Goal: Information Seeking & Learning: Learn about a topic

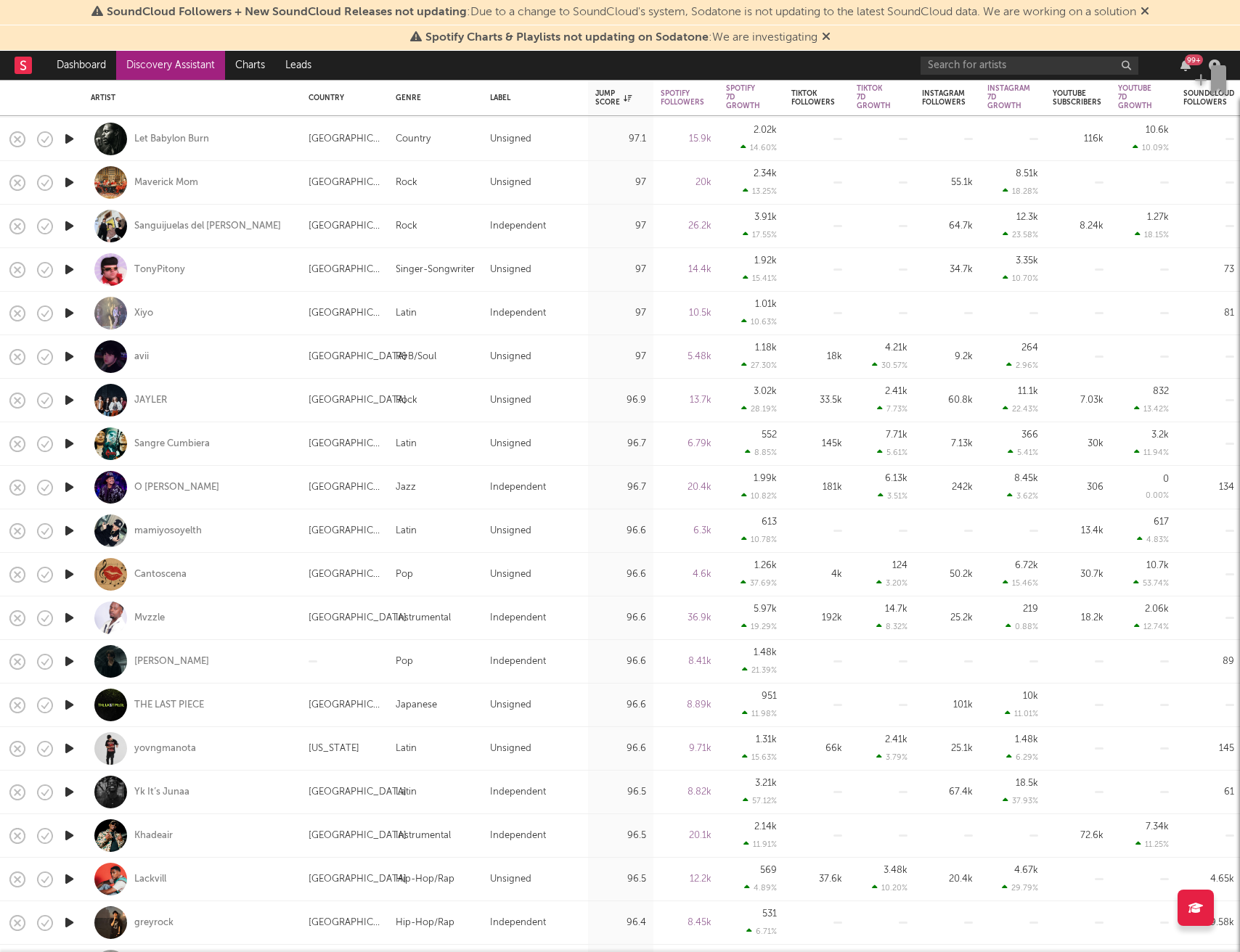
click at [69, 139] on icon "button" at bounding box center [69, 140] width 15 height 19
click at [72, 184] on icon "button" at bounding box center [69, 183] width 15 height 19
click at [74, 225] on icon "button" at bounding box center [69, 226] width 15 height 19
click at [70, 274] on icon "button" at bounding box center [69, 270] width 15 height 19
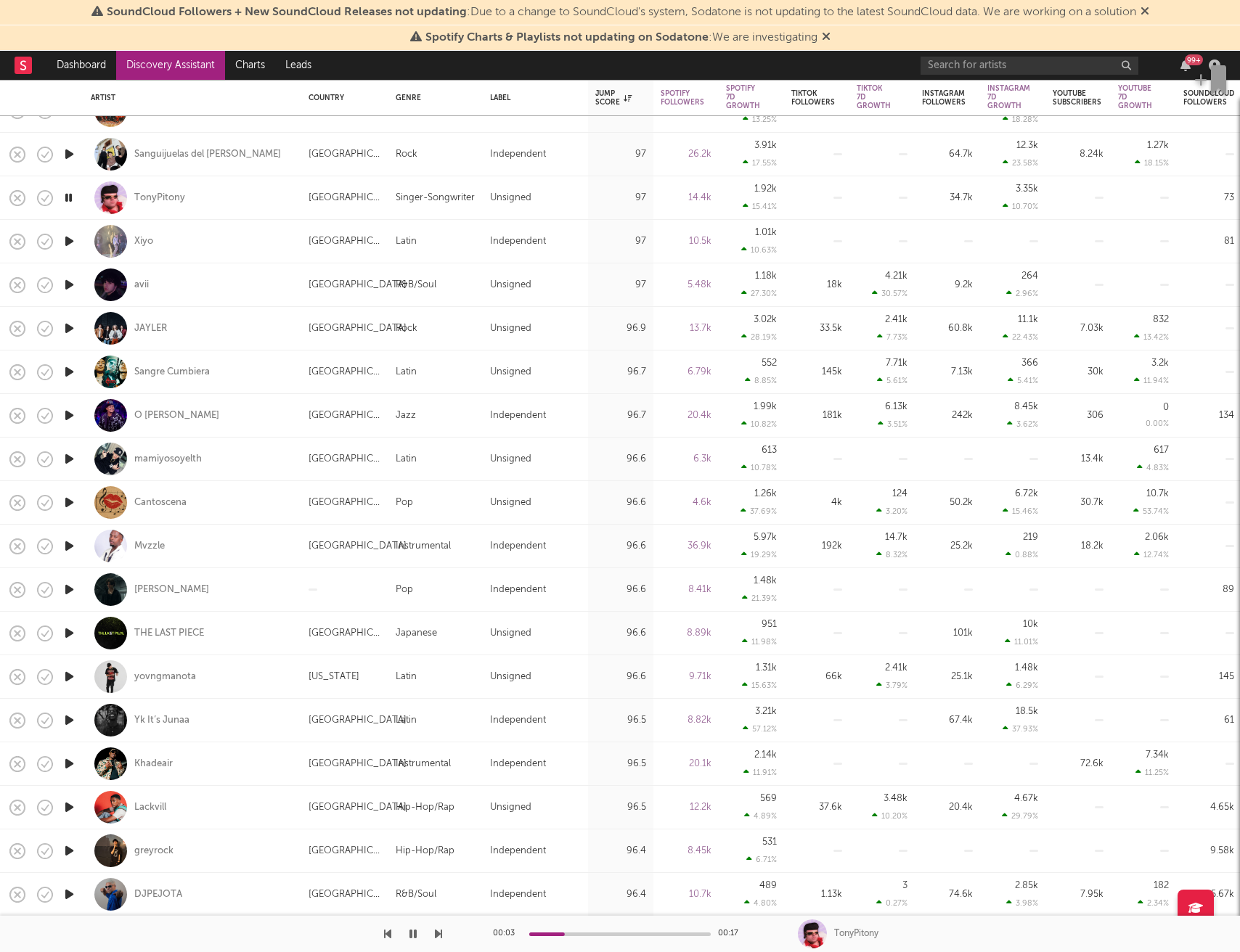
click at [72, 242] on icon "button" at bounding box center [69, 241] width 15 height 19
click at [69, 281] on icon "button" at bounding box center [69, 285] width 15 height 19
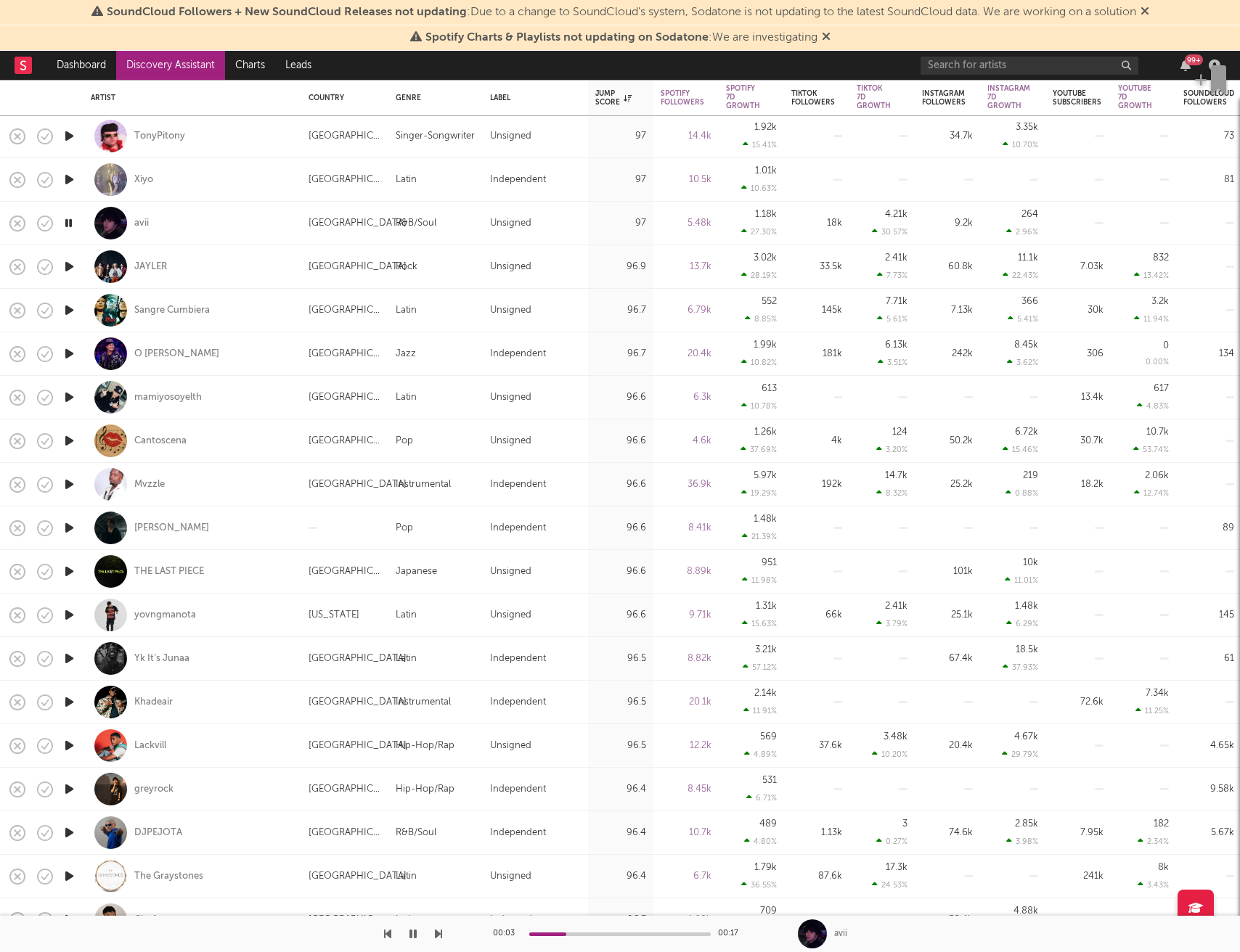
click at [70, 266] on icon "button" at bounding box center [69, 267] width 15 height 19
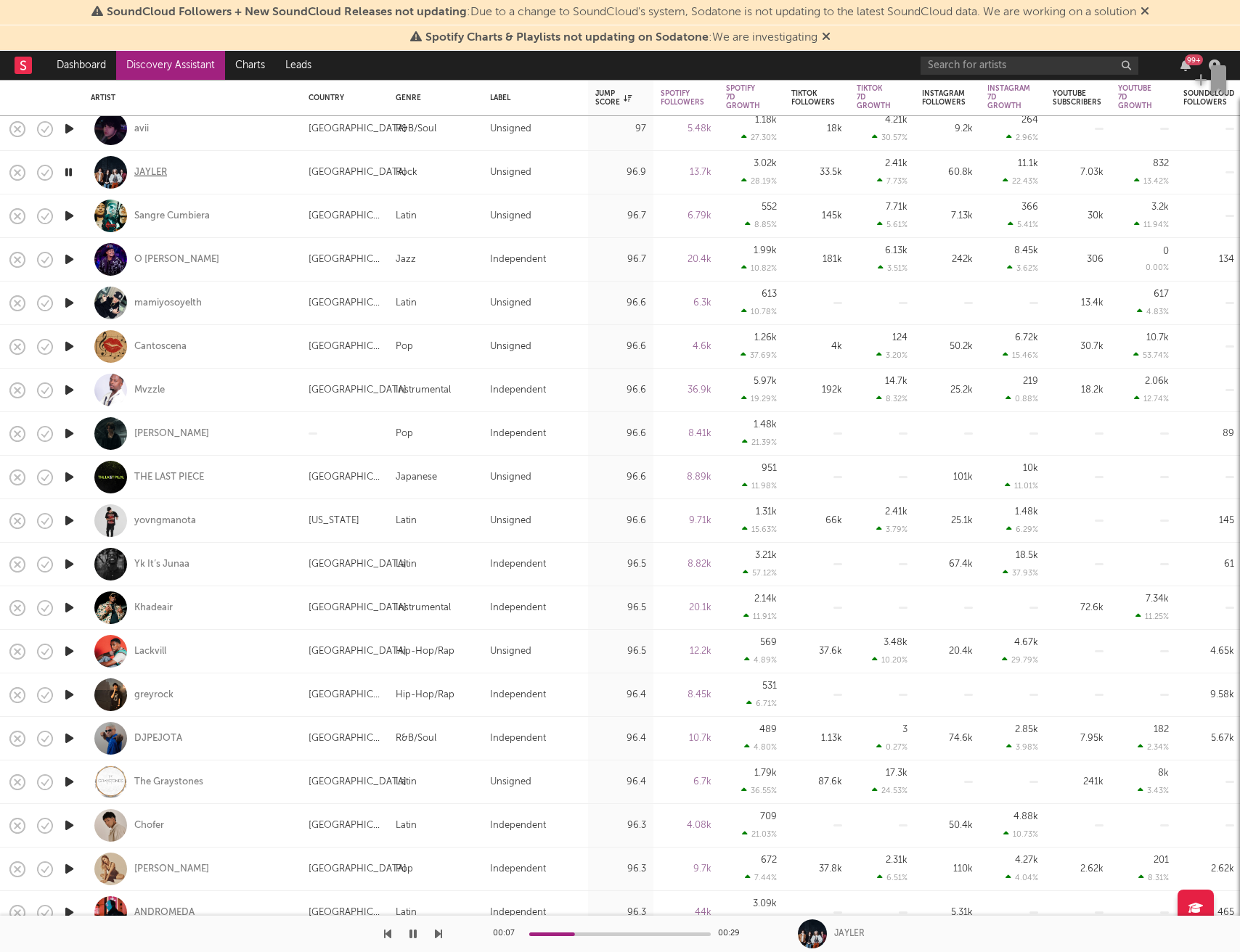
click at [147, 170] on div "JAYLER" at bounding box center [150, 173] width 32 height 13
click at [67, 217] on icon "button" at bounding box center [69, 216] width 15 height 19
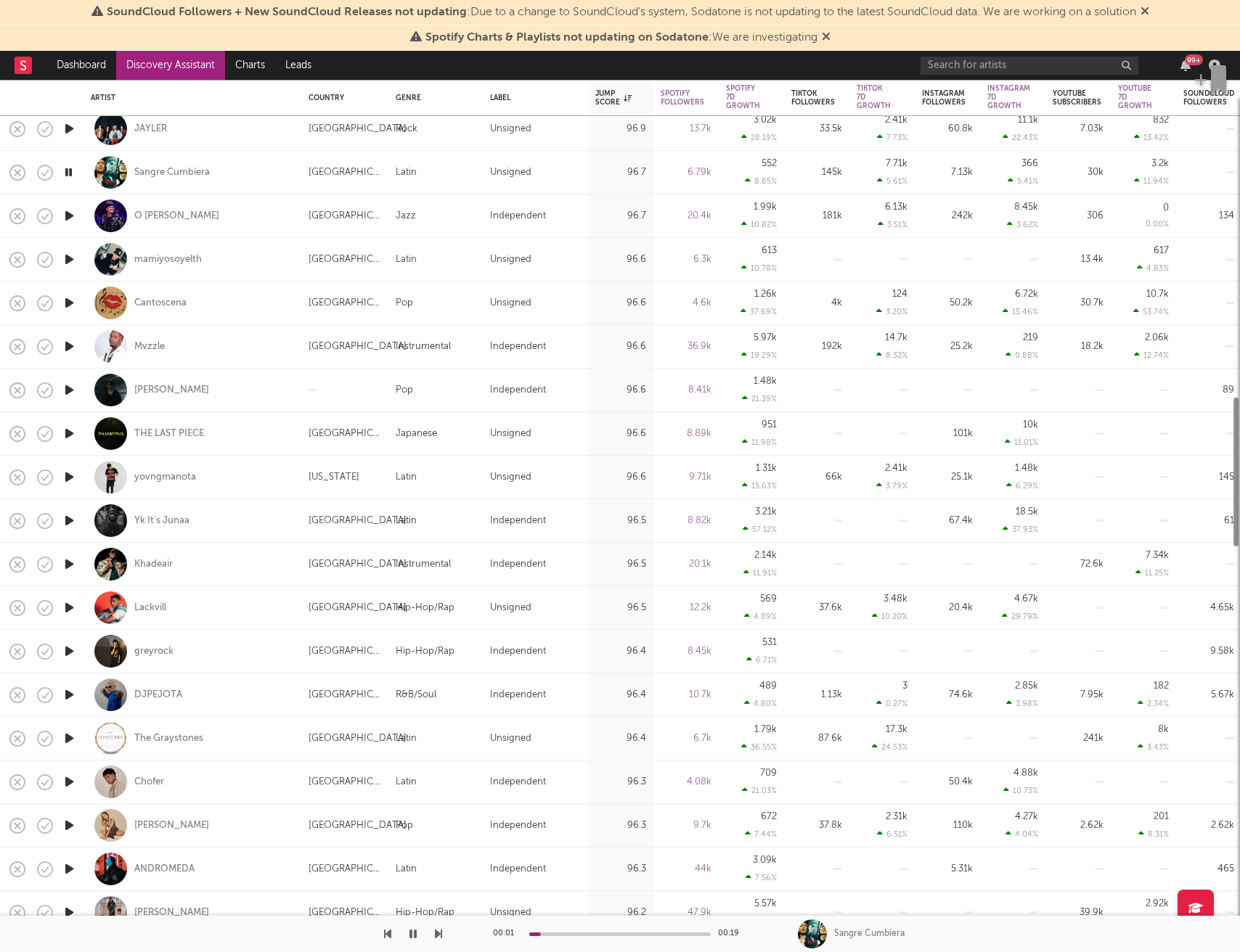
click at [67, 217] on icon "button" at bounding box center [69, 216] width 15 height 19
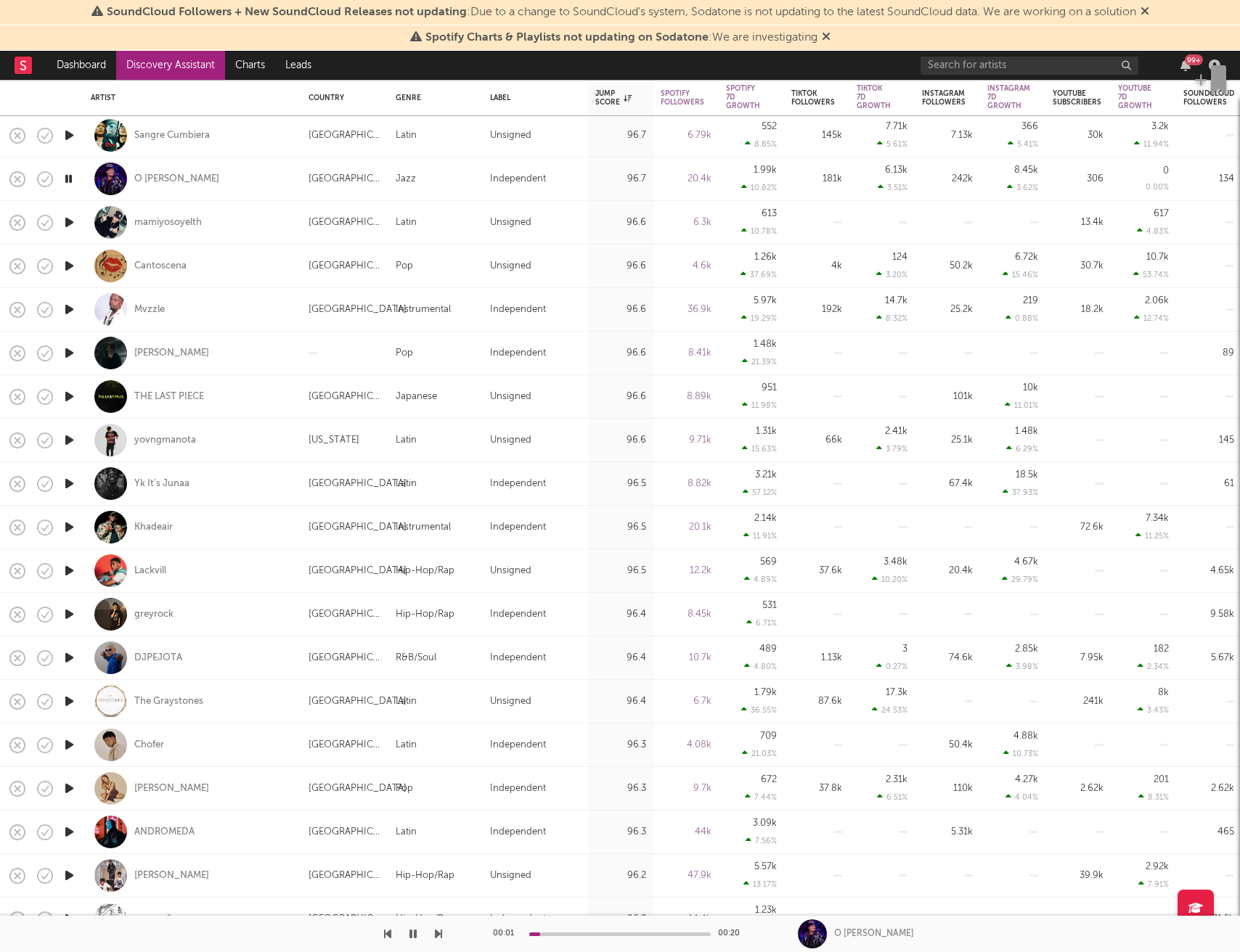
click at [67, 224] on icon "button" at bounding box center [69, 223] width 15 height 19
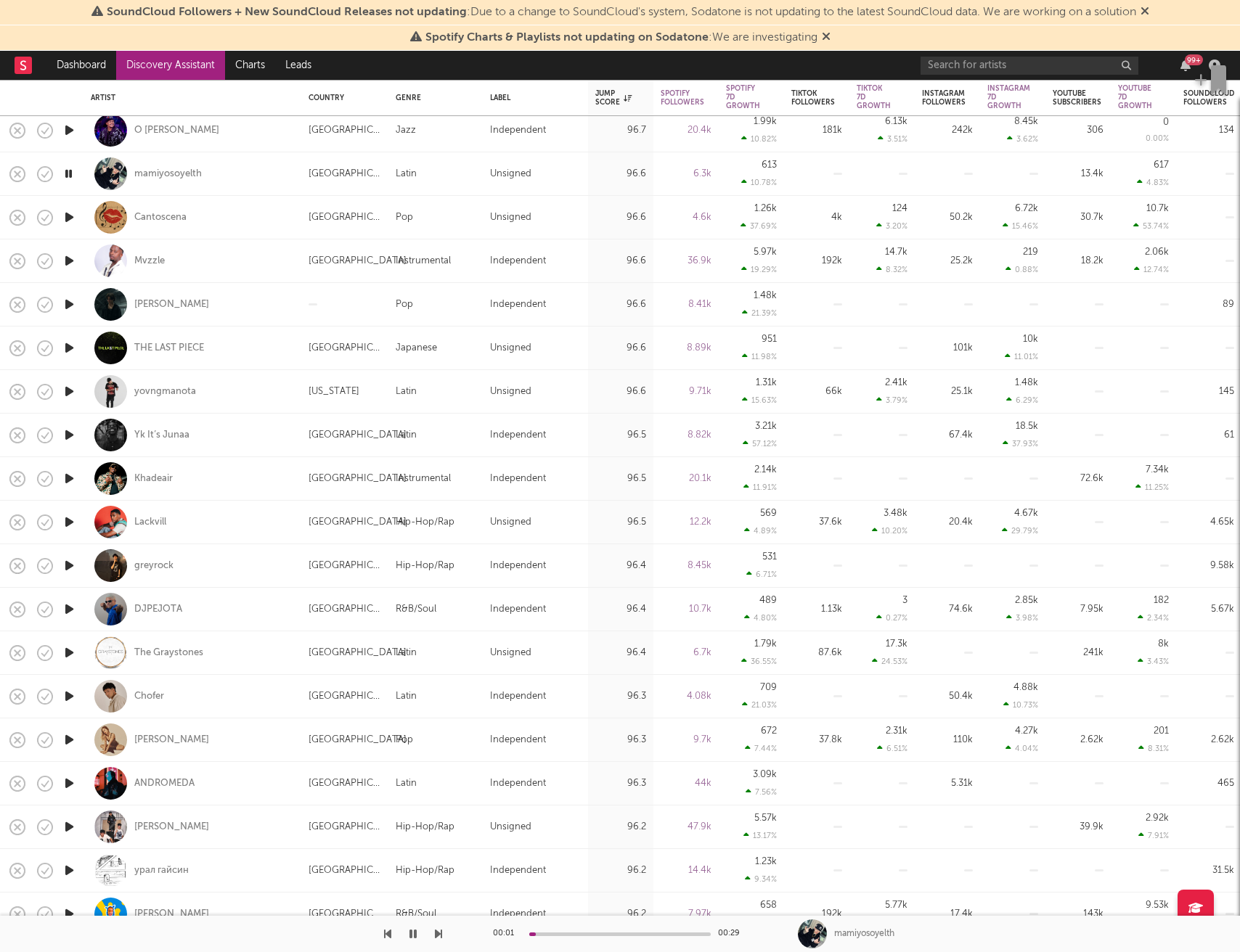
click at [70, 177] on icon "button" at bounding box center [69, 174] width 14 height 19
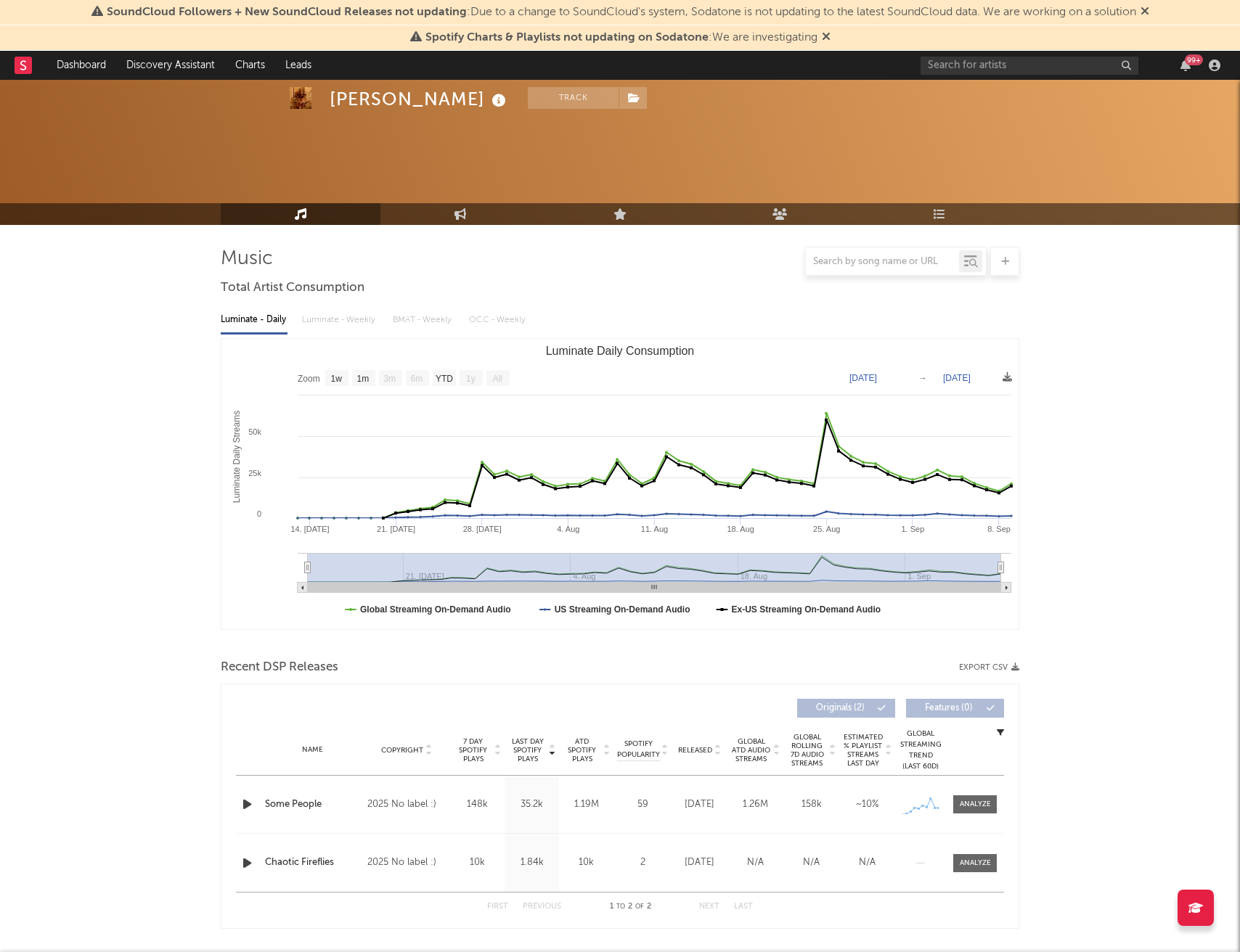
select select "1w"
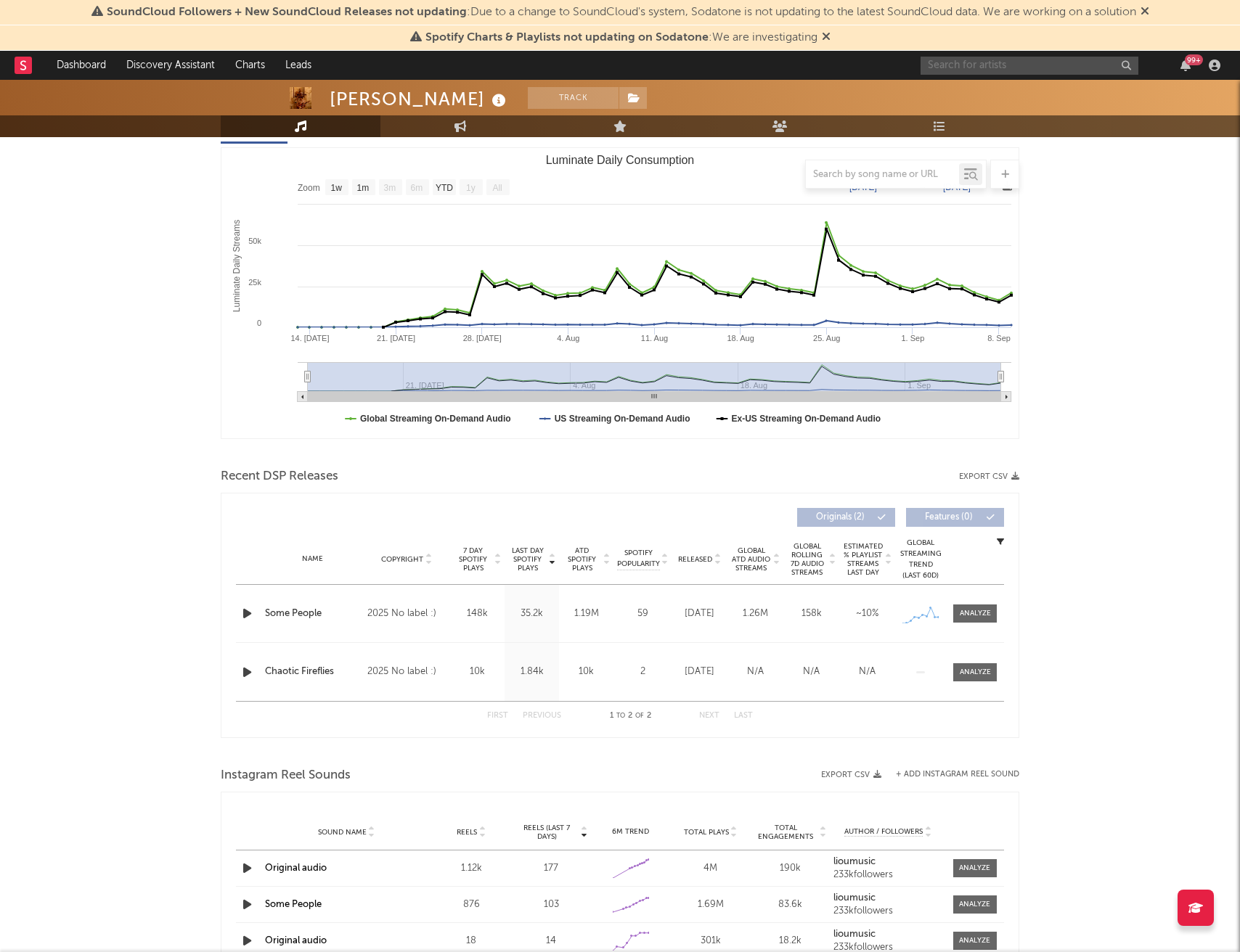
click at [989, 67] on input "text" at bounding box center [1029, 66] width 217 height 19
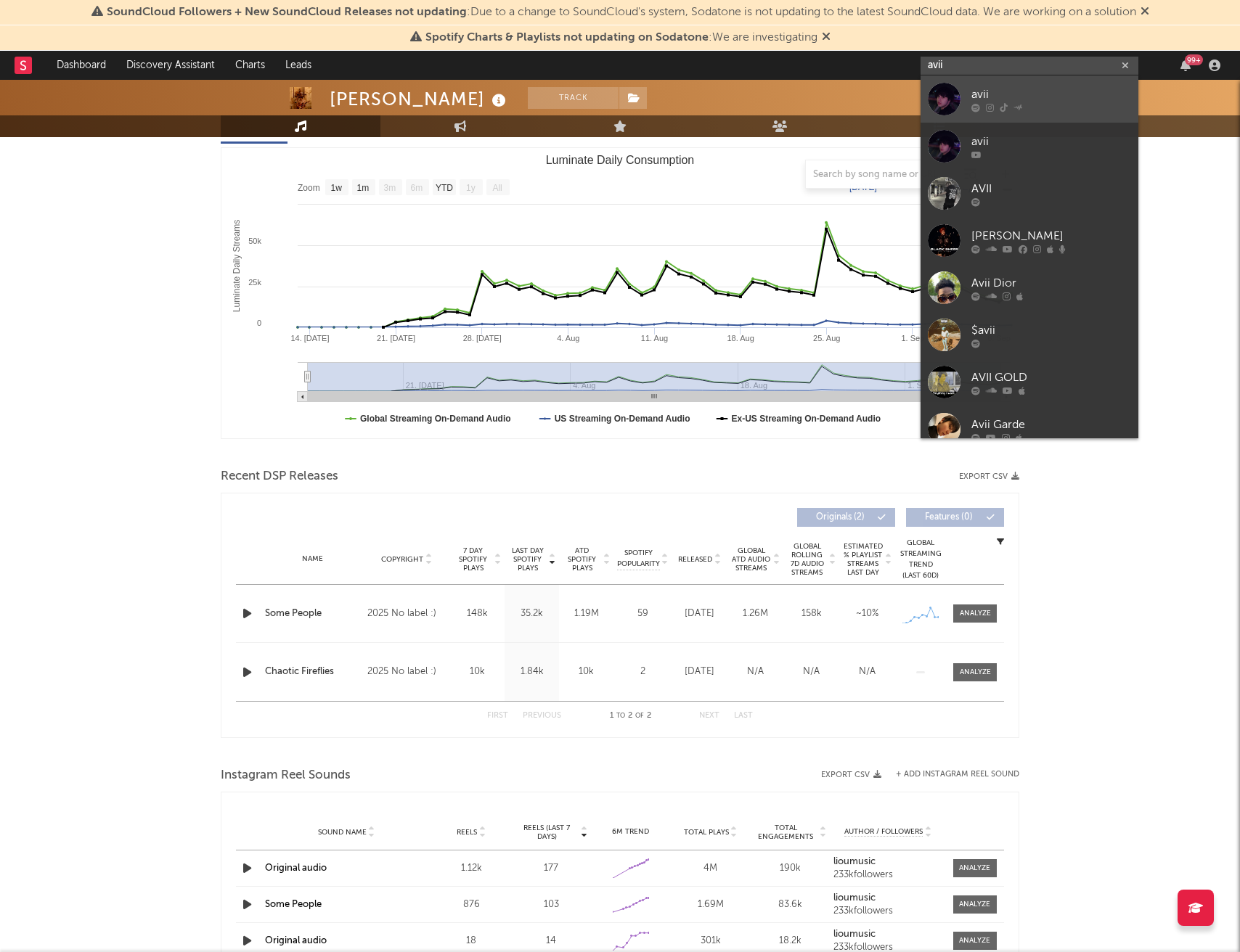
type input "avii"
click at [998, 96] on div "avii" at bounding box center [1051, 94] width 160 height 18
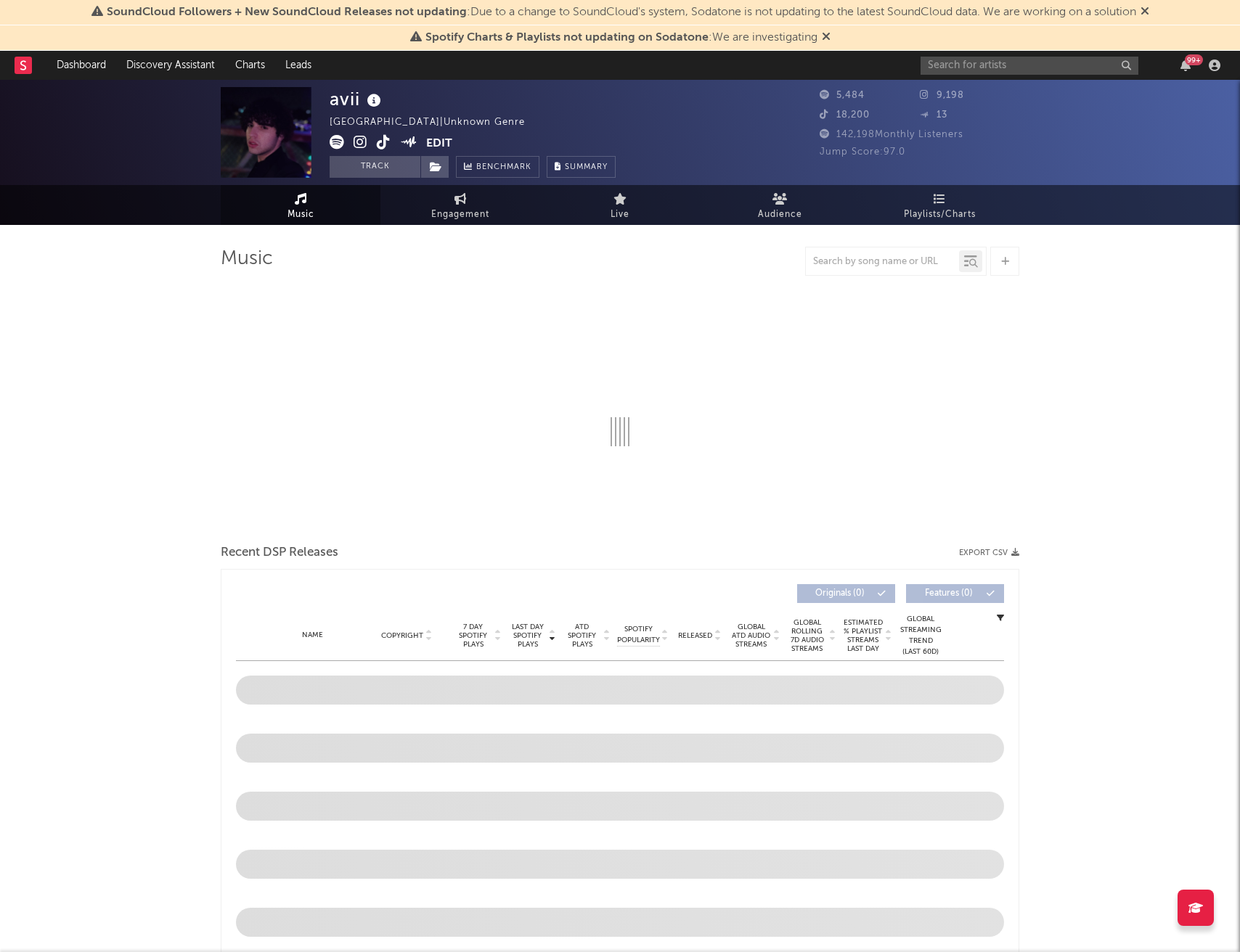
select select "1w"
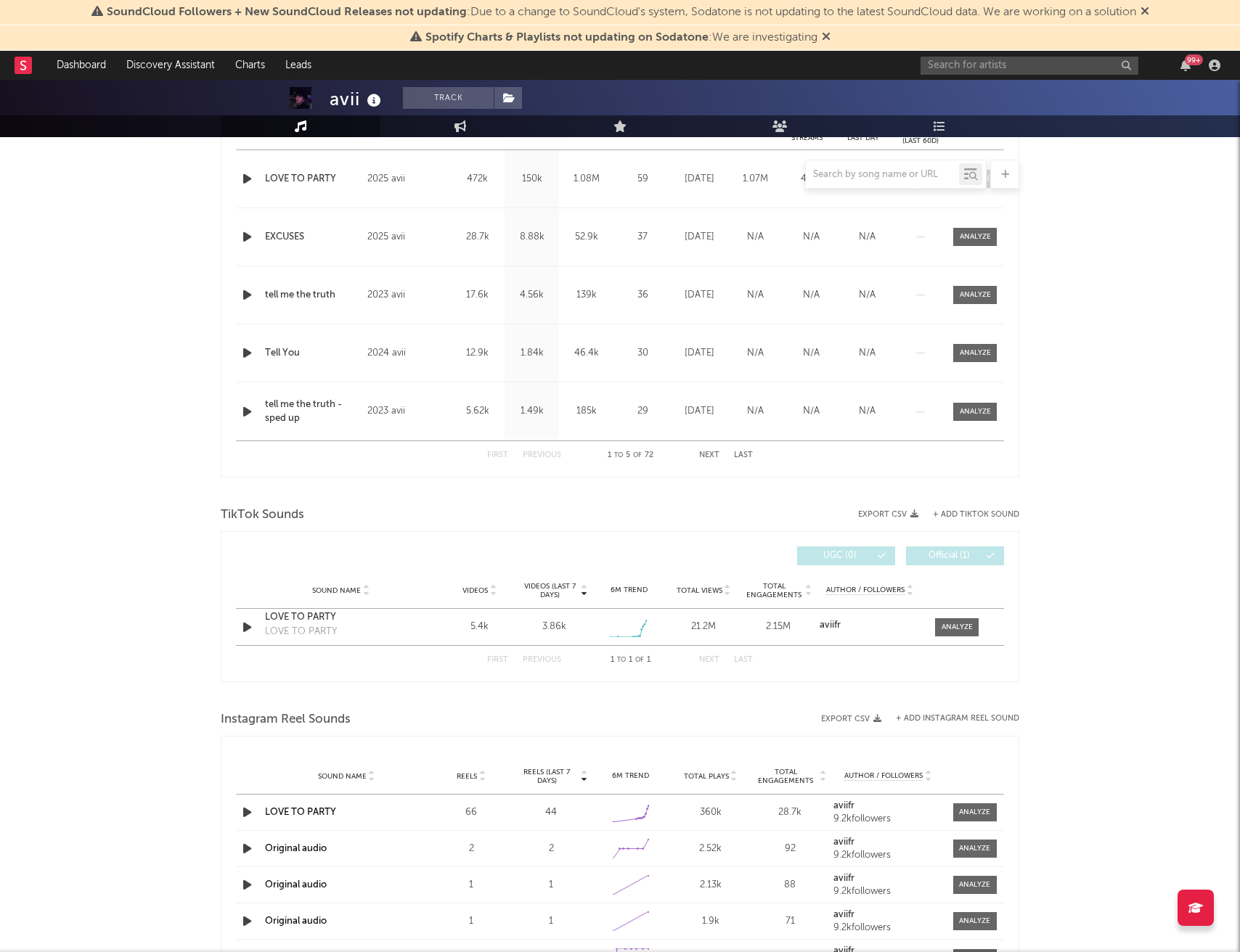
scroll to position [656, 0]
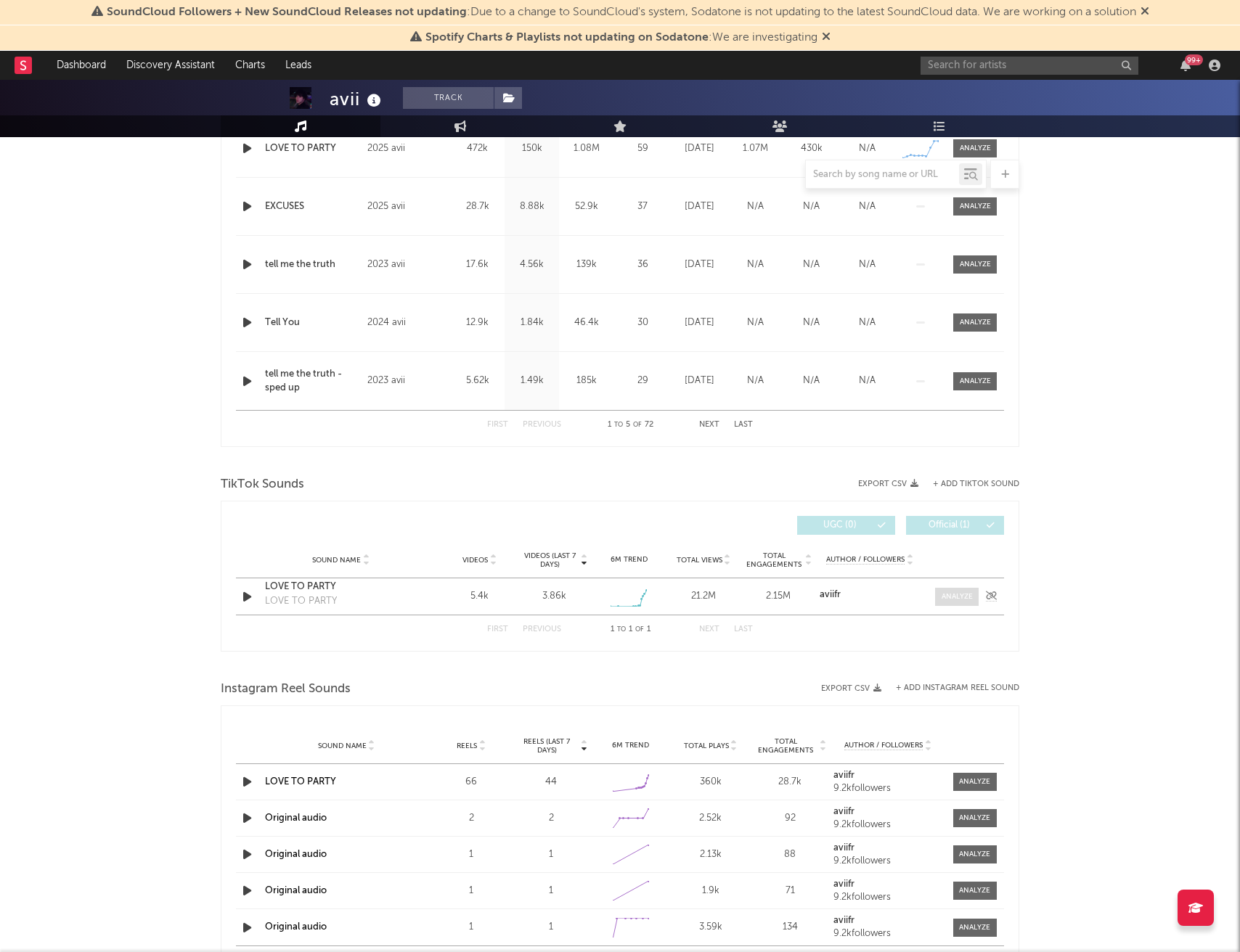
click at [960, 601] on div at bounding box center [957, 597] width 31 height 11
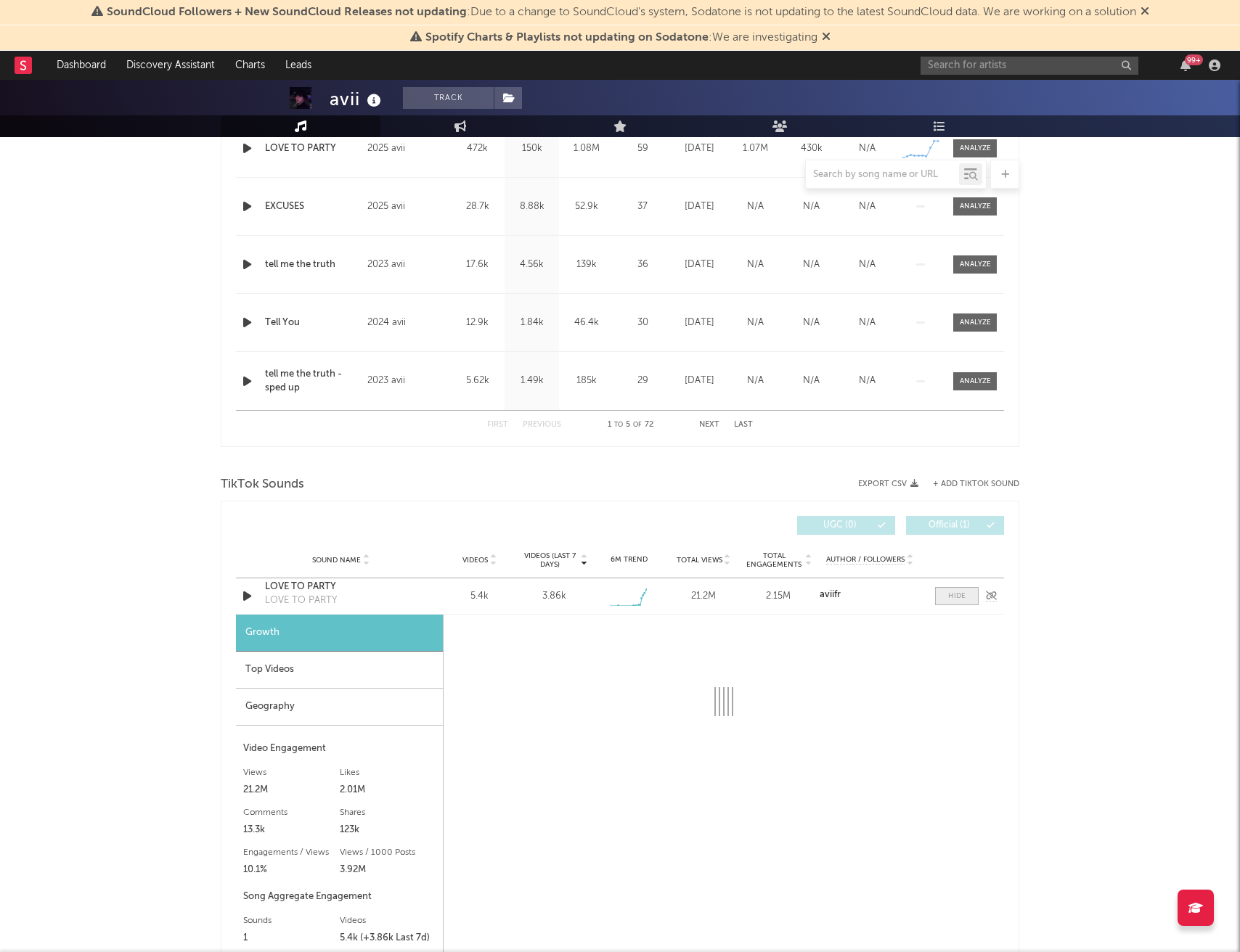
select select "1w"
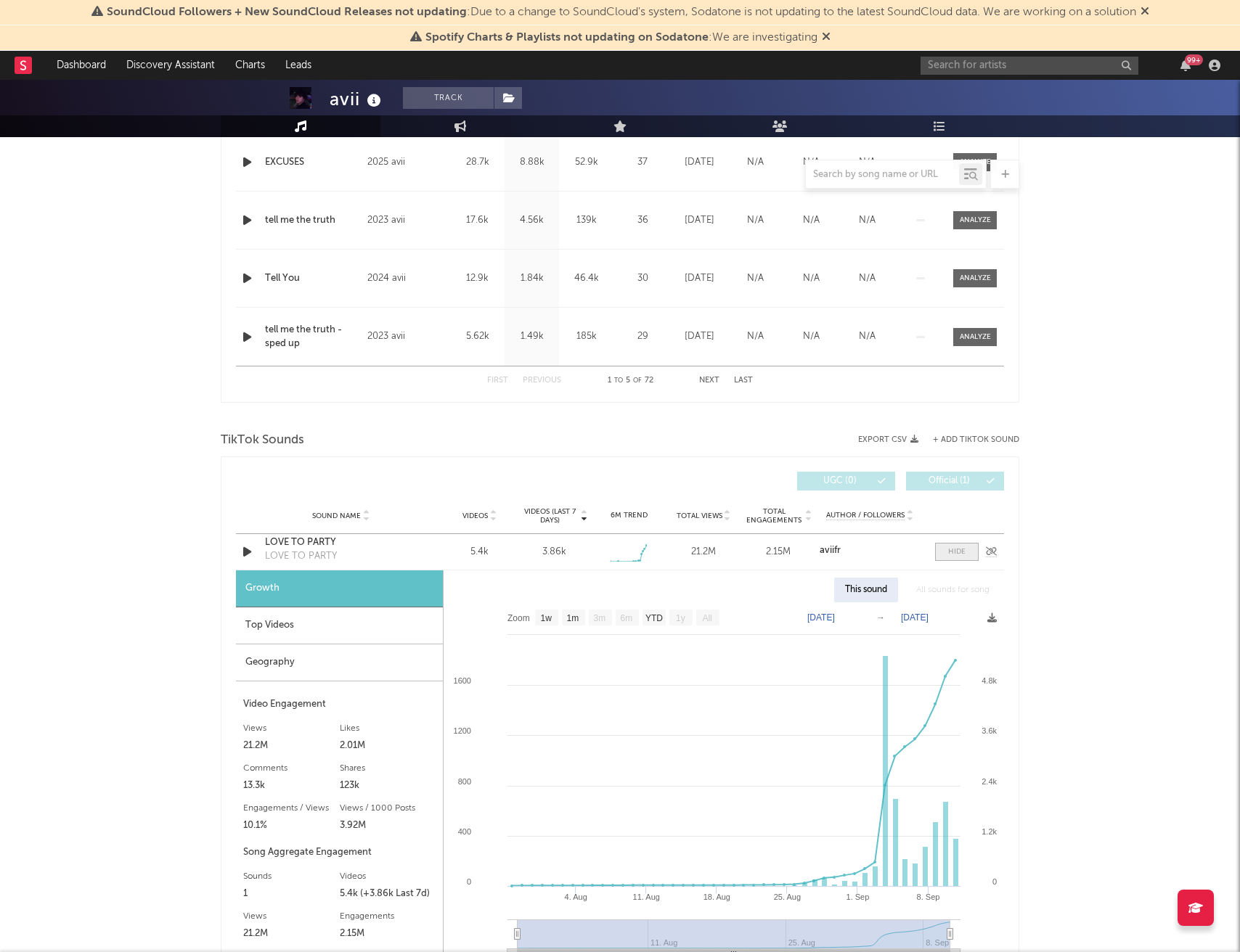
scroll to position [708, 0]
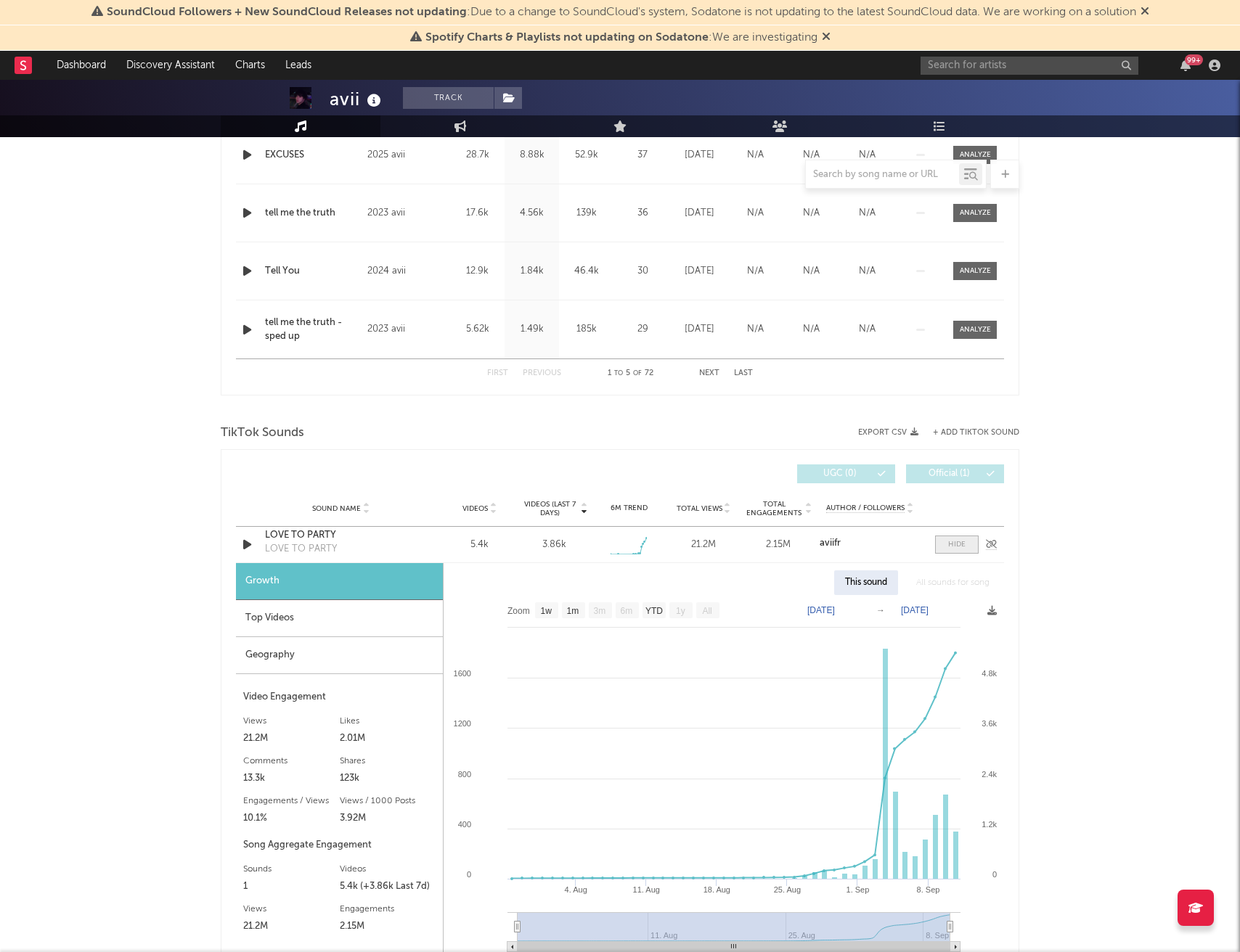
click at [965, 544] on div at bounding box center [956, 544] width 18 height 11
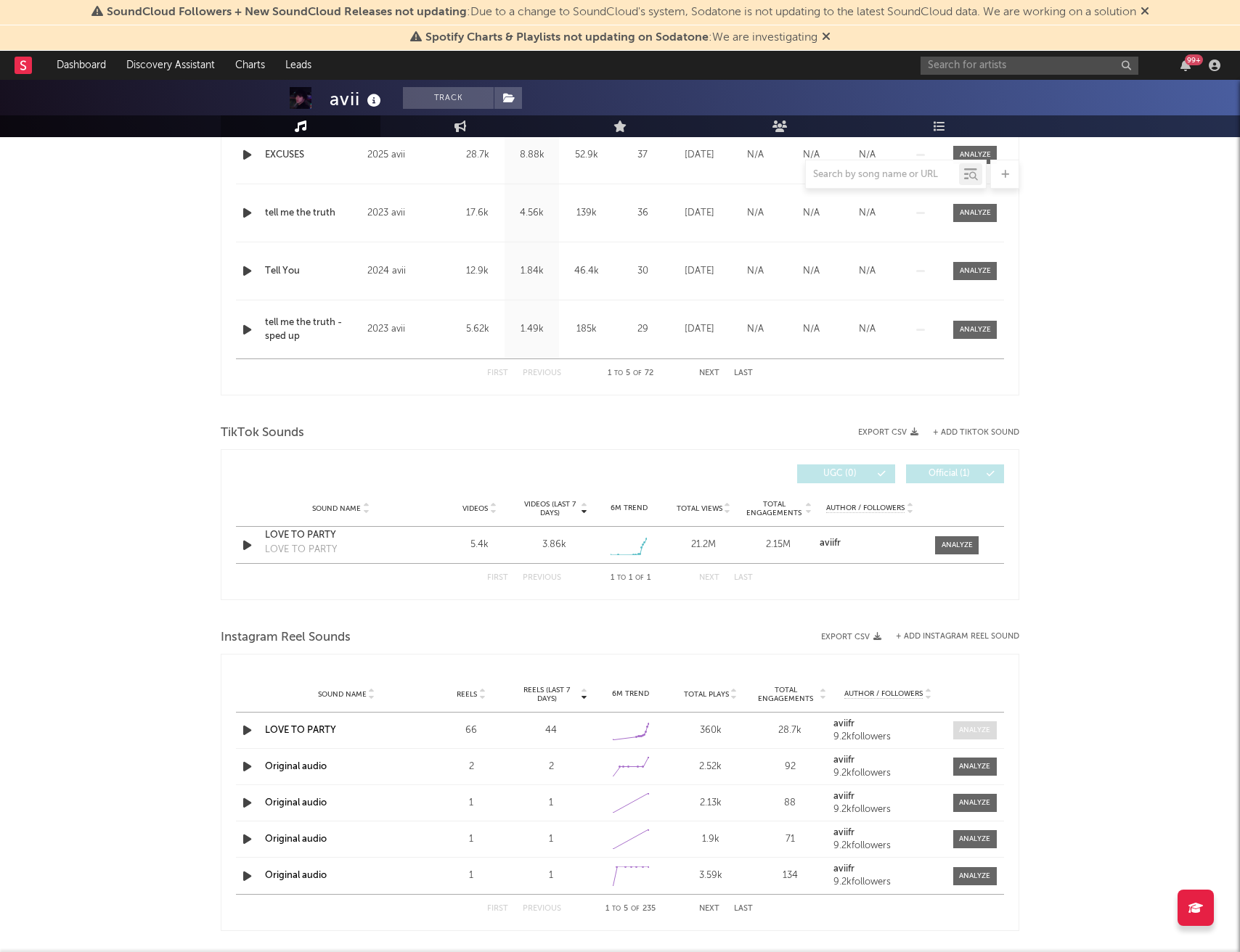
click at [961, 728] on div at bounding box center [975, 730] width 31 height 11
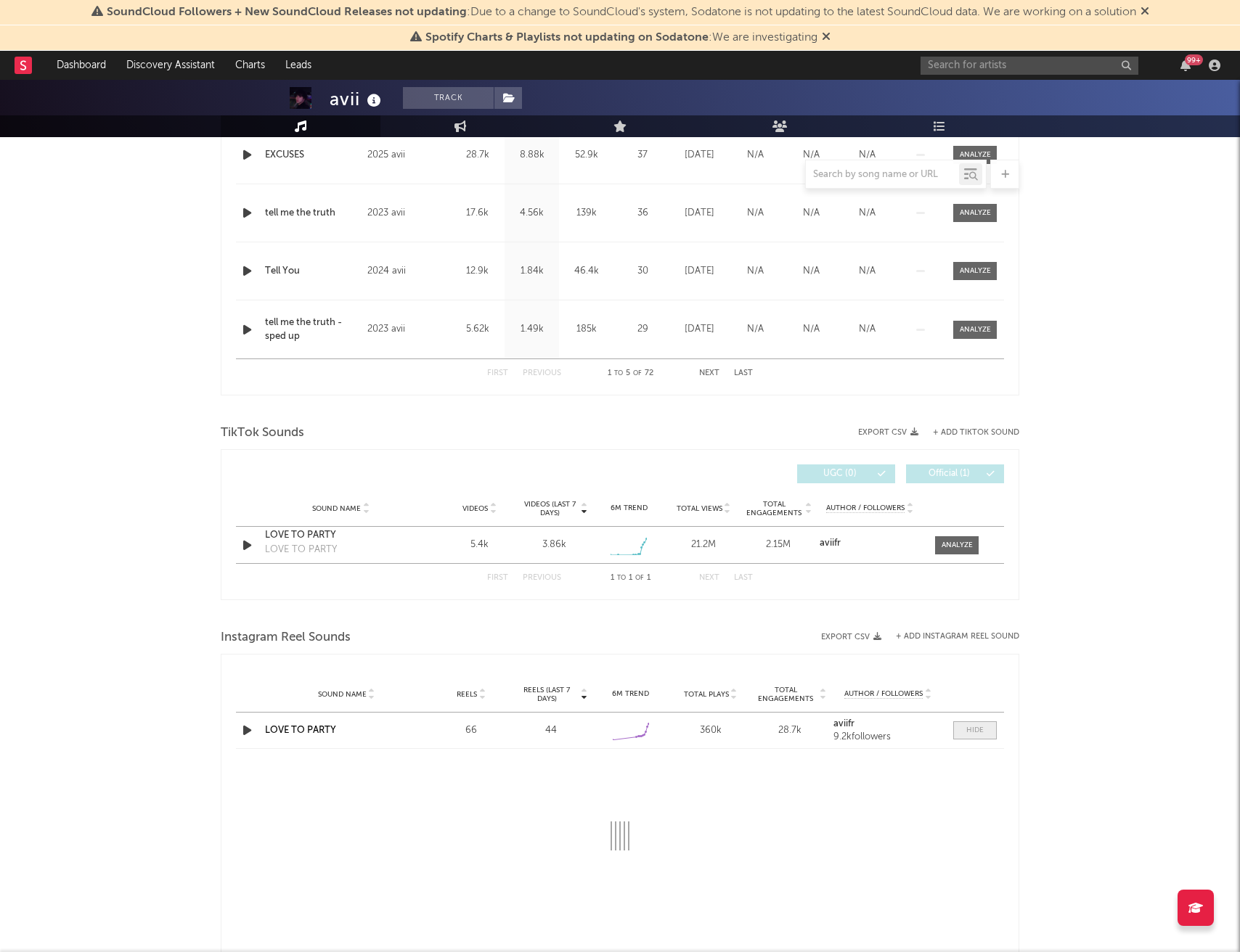
select select "1w"
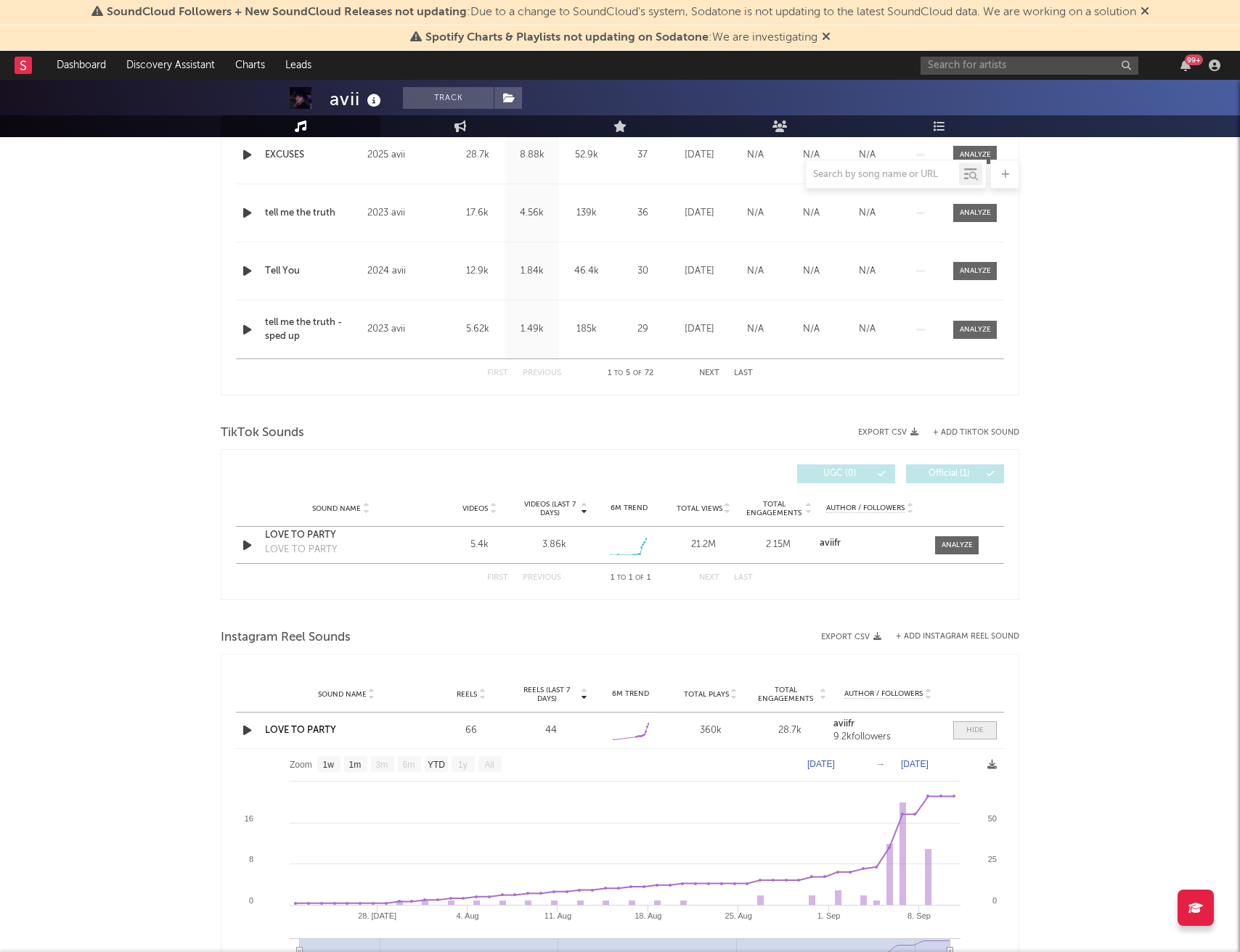
click at [961, 728] on span at bounding box center [975, 731] width 43 height 19
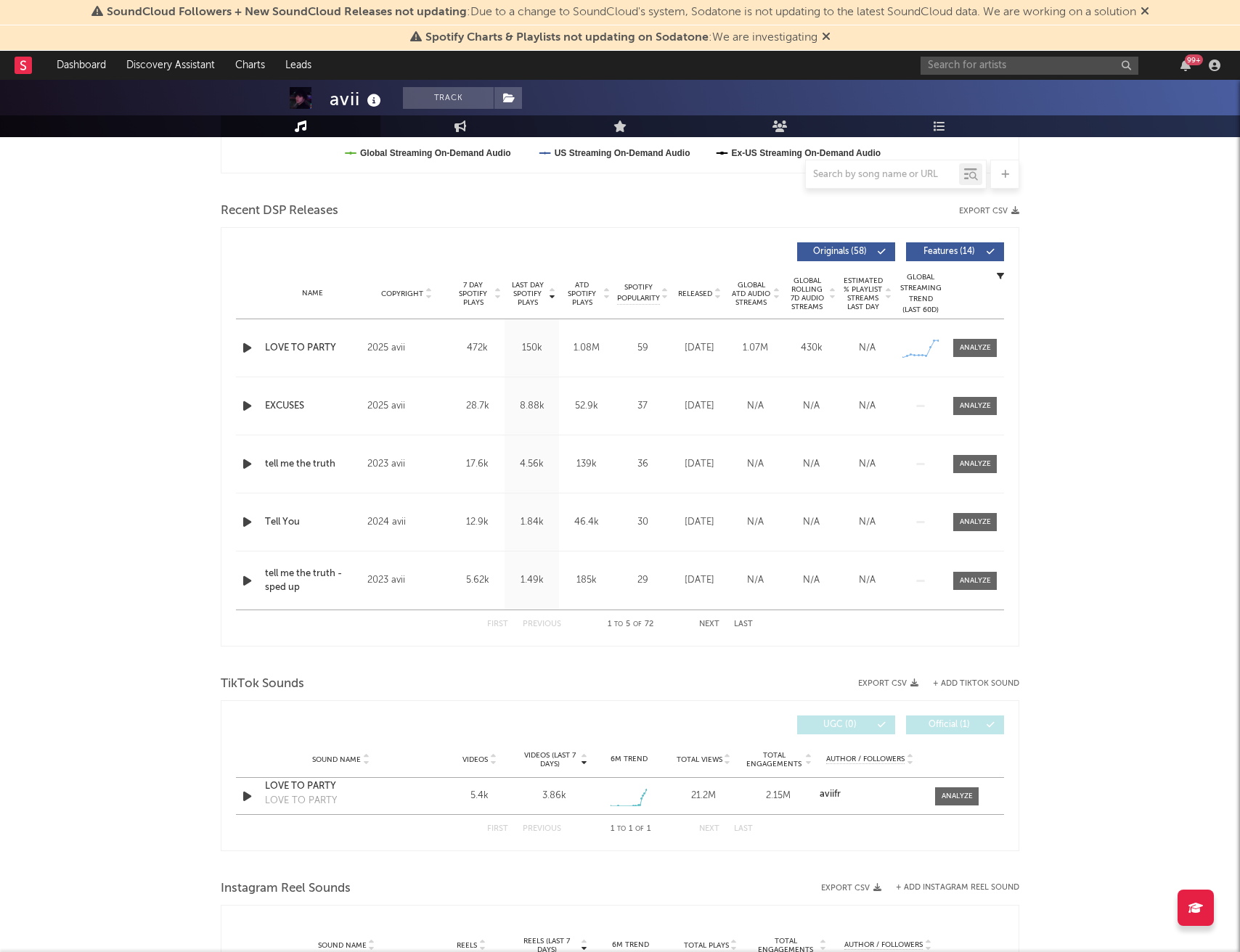
scroll to position [271, 0]
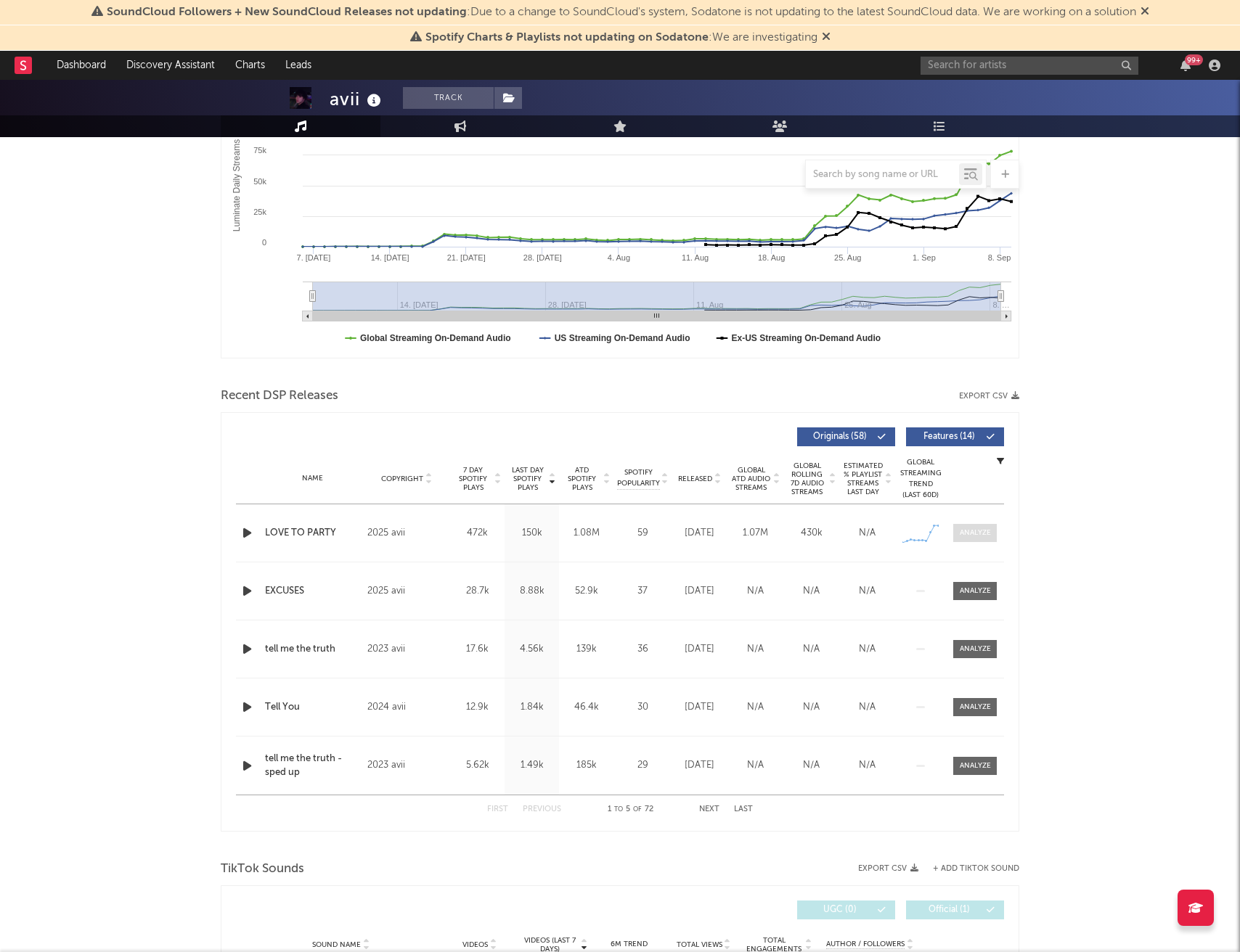
click at [967, 533] on div at bounding box center [975, 533] width 31 height 11
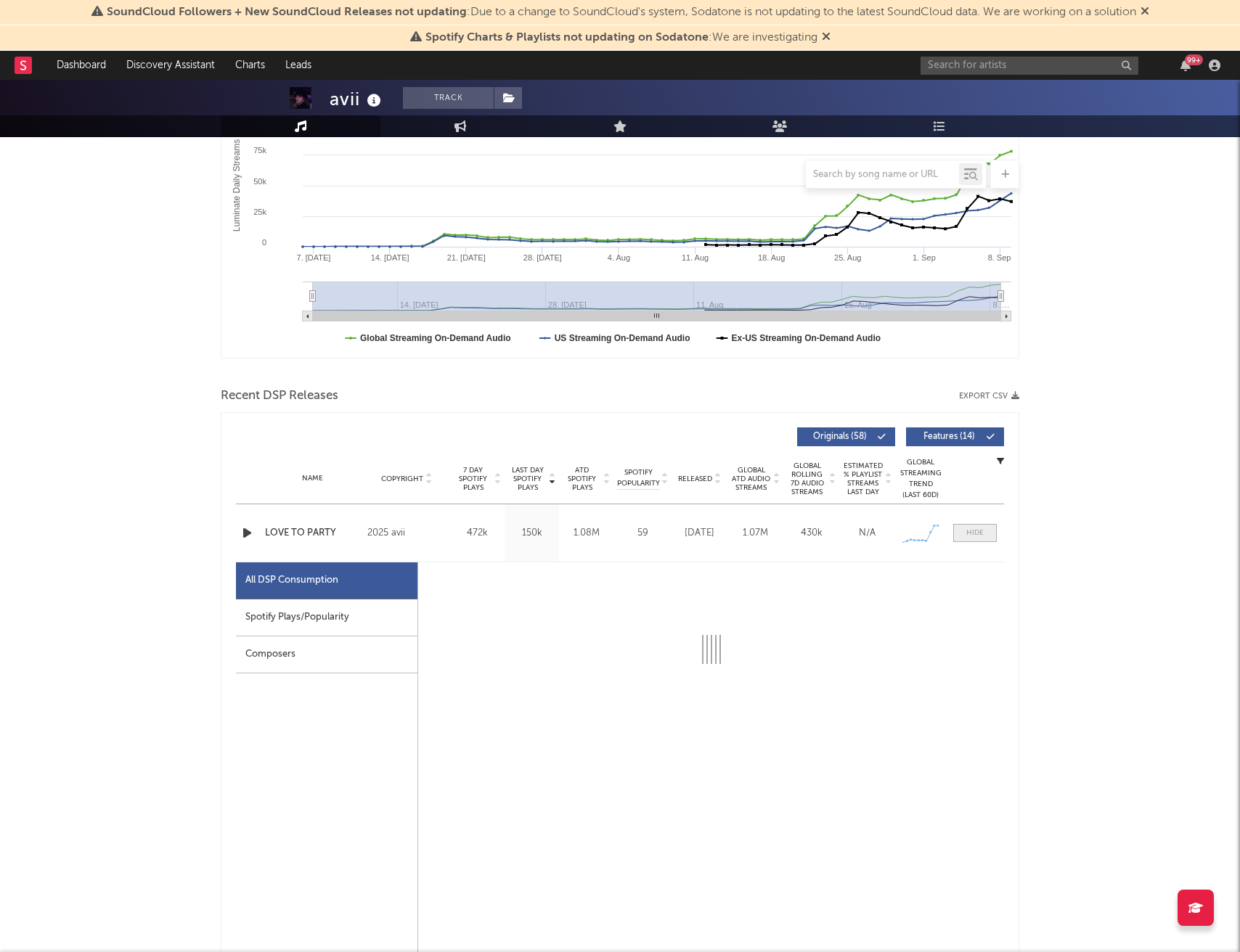
select select "1w"
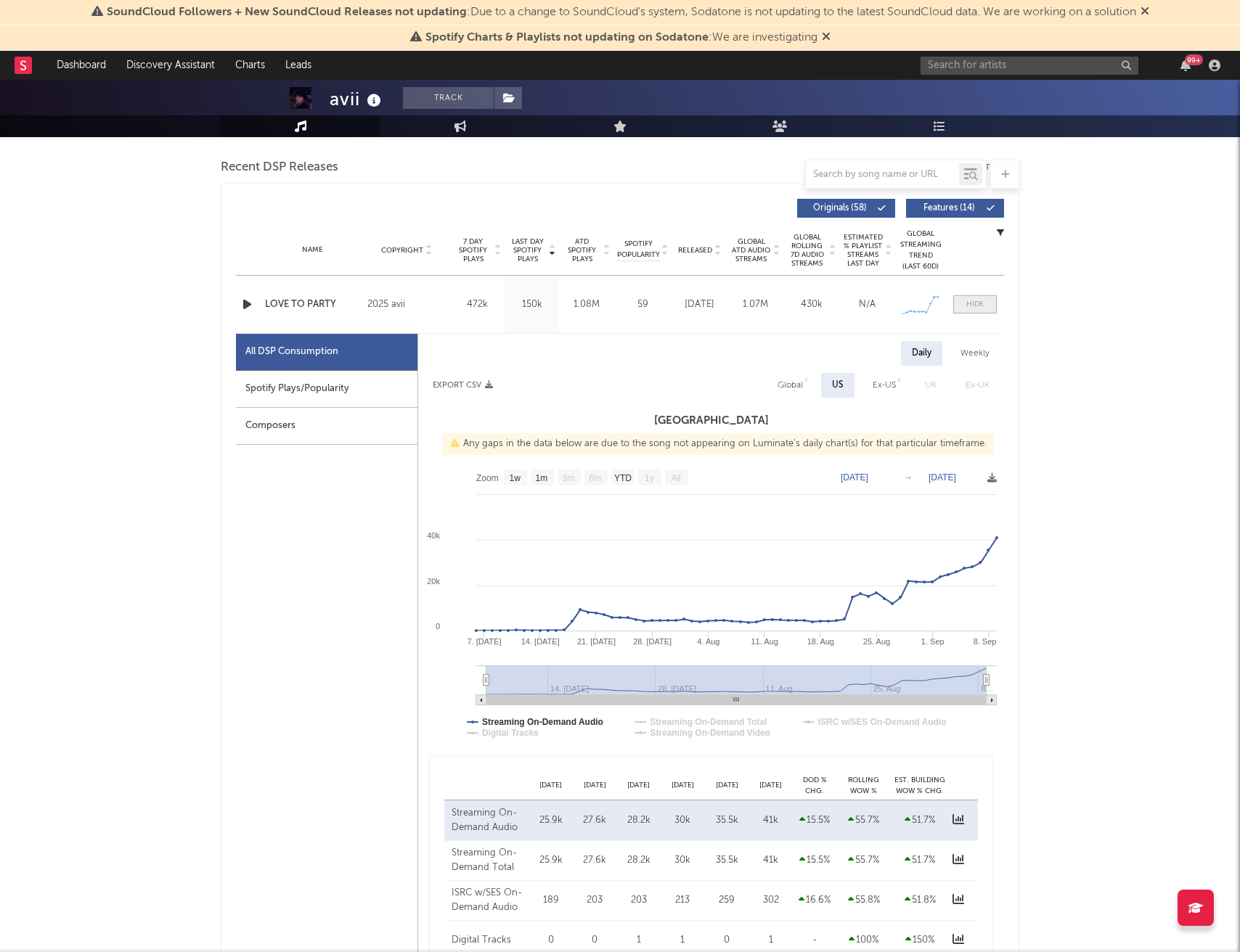
scroll to position [501, 0]
click at [798, 388] on div "Global" at bounding box center [790, 384] width 25 height 18
select select "1w"
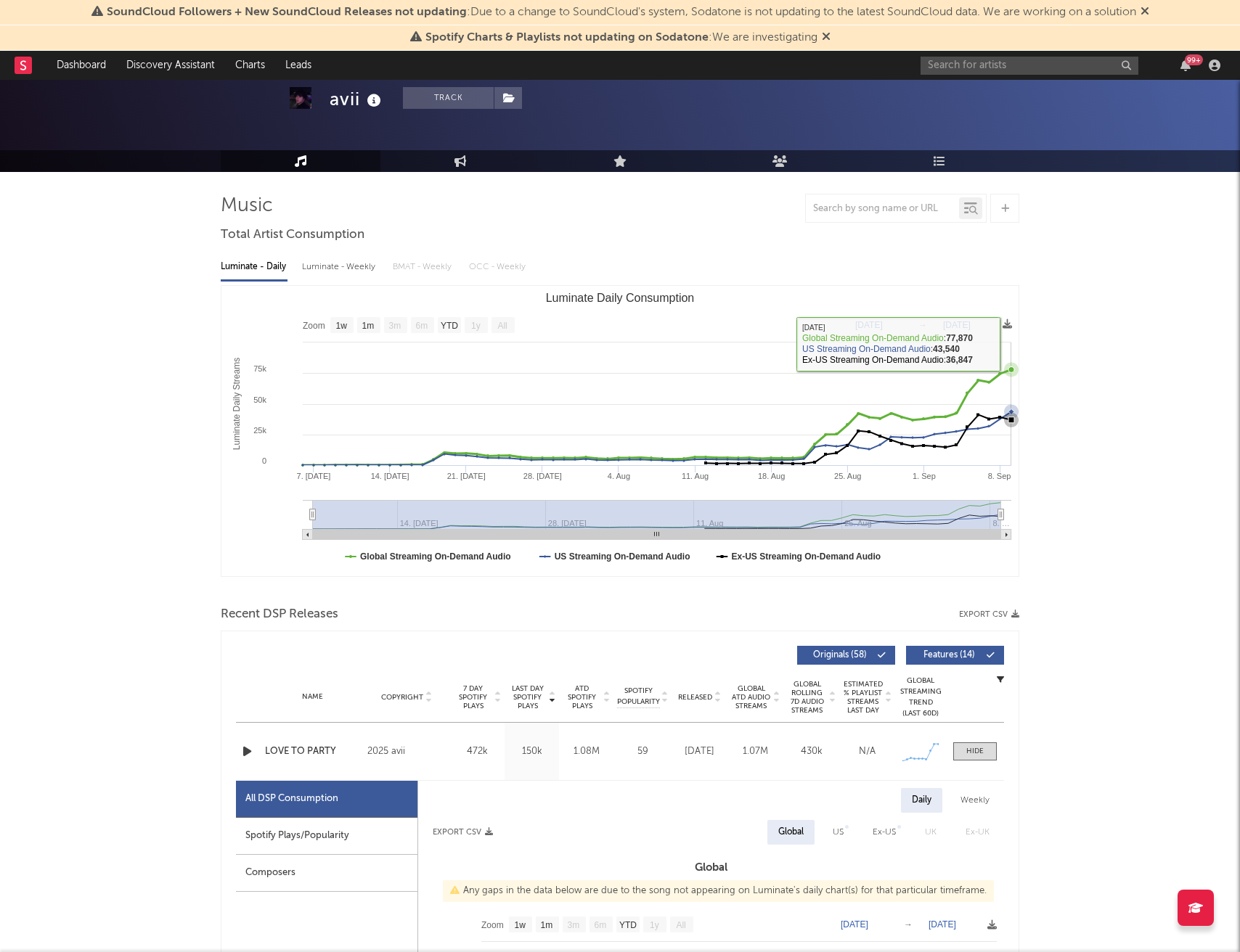
scroll to position [0, 0]
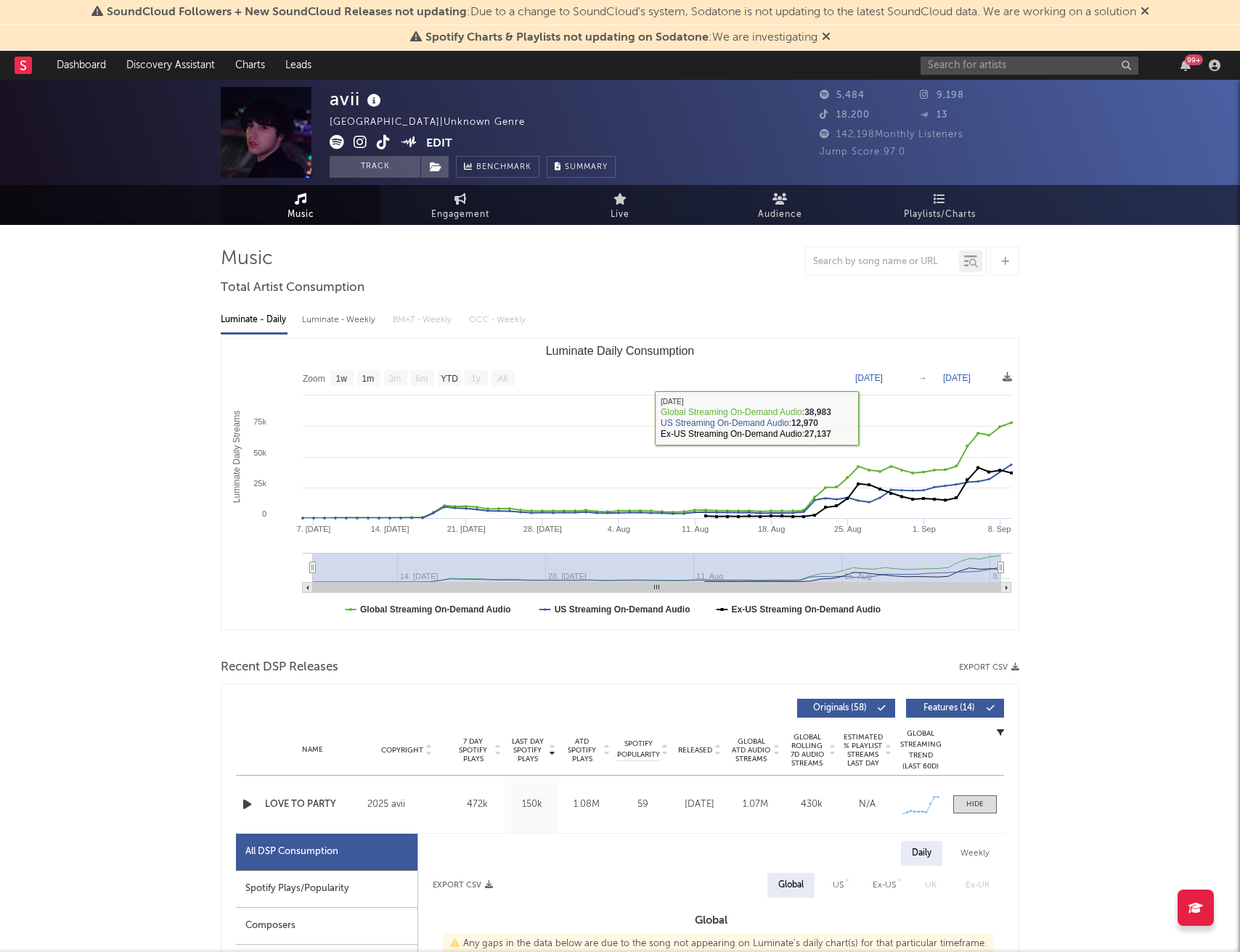
click at [366, 321] on div "Luminate - Weekly" at bounding box center [340, 320] width 76 height 25
select select "6m"
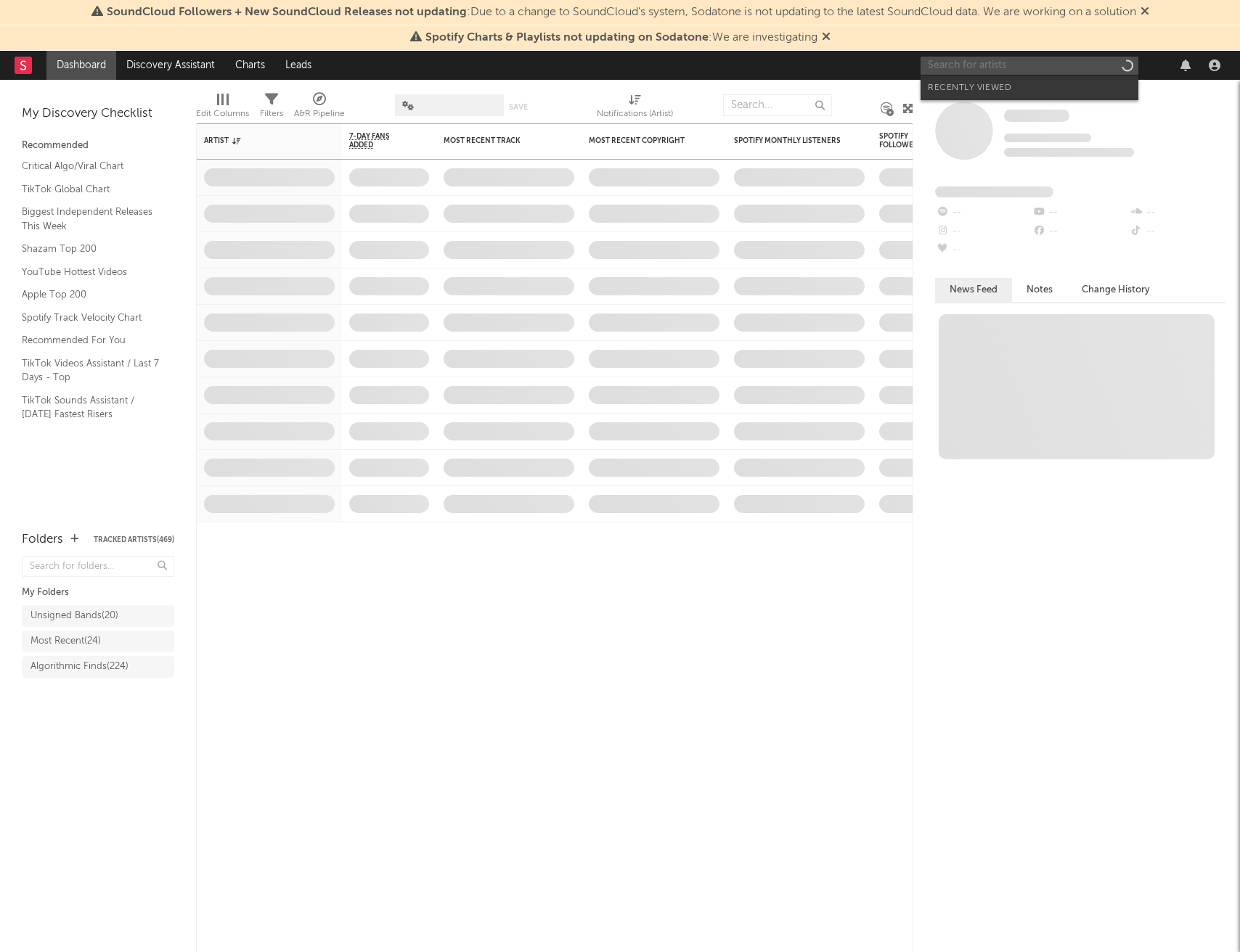
click at [1012, 69] on input "text" at bounding box center [1029, 66] width 217 height 19
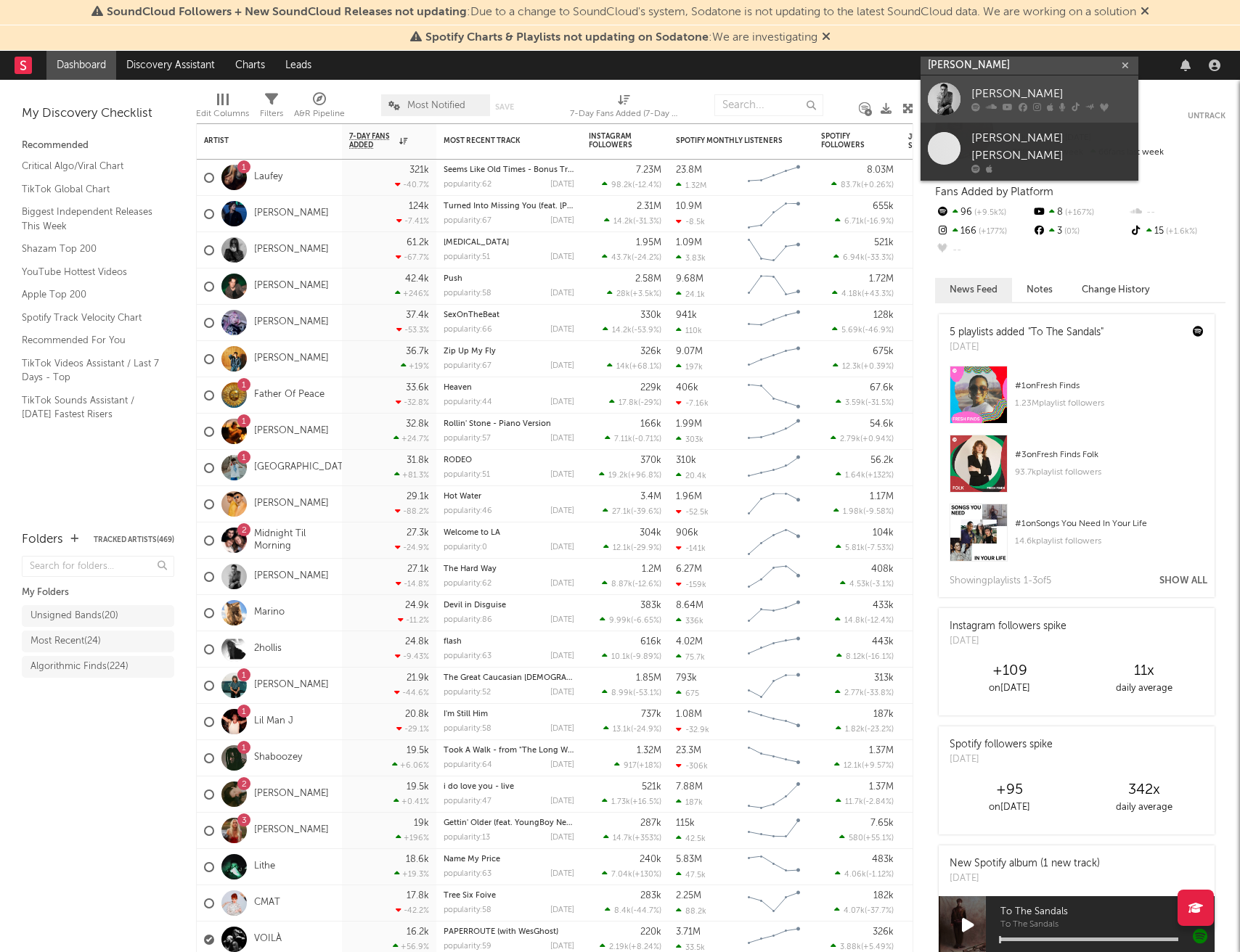
type input "[PERSON_NAME]"
click at [1069, 93] on div "[PERSON_NAME]" at bounding box center [1051, 94] width 160 height 18
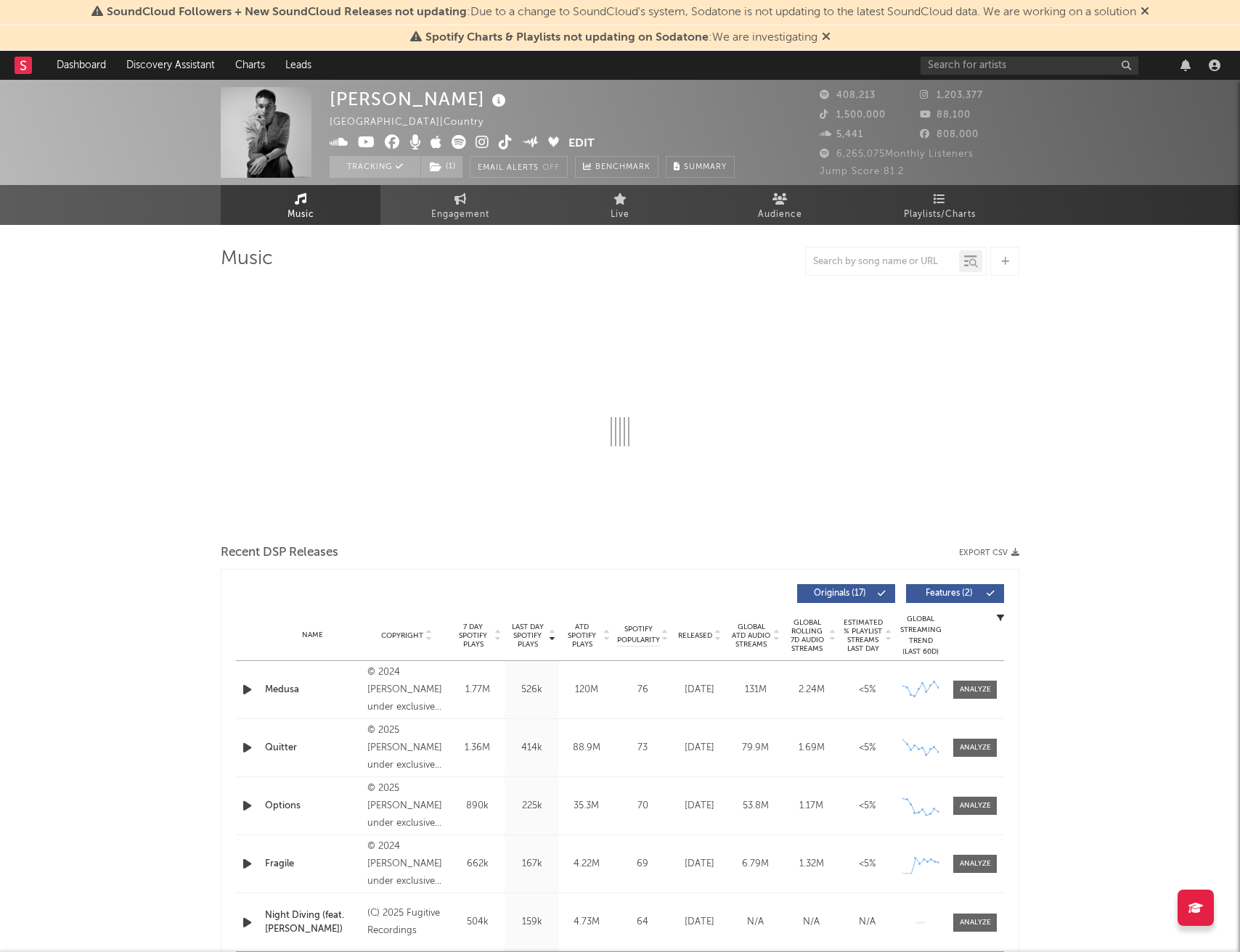
select select "6m"
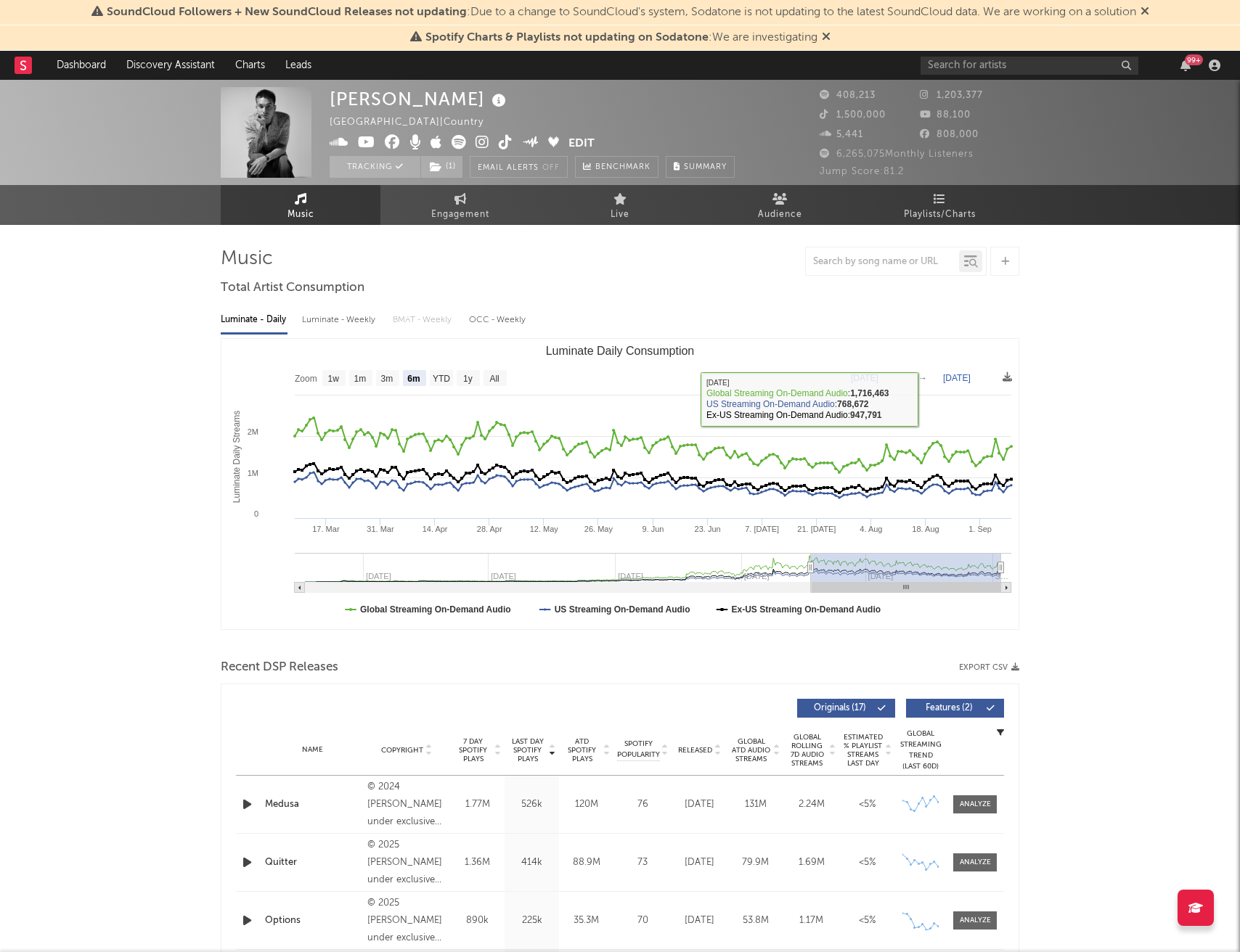
click at [347, 319] on div "Luminate - Weekly" at bounding box center [340, 320] width 76 height 25
select select "6m"
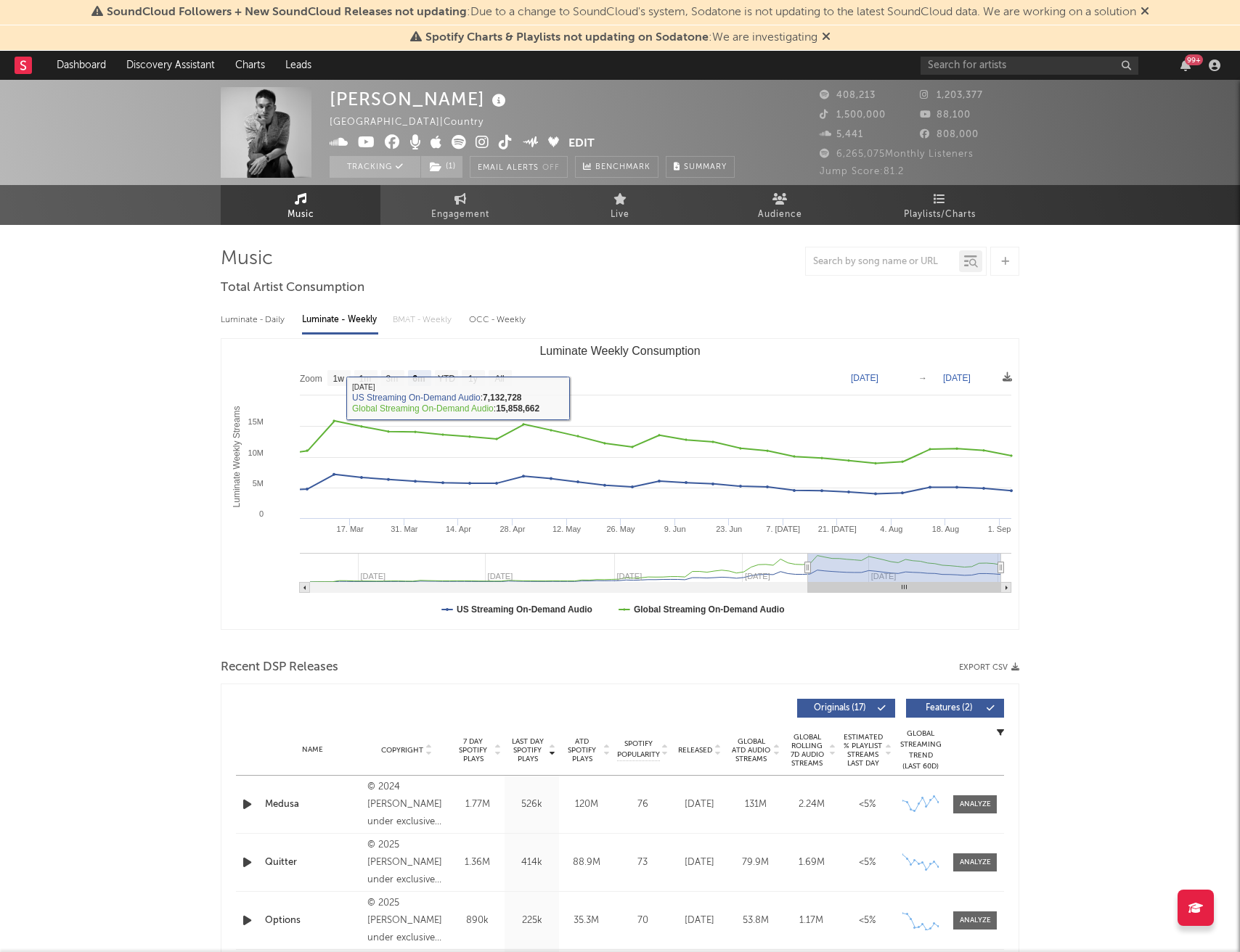
click at [254, 318] on div "Luminate - Daily" at bounding box center [254, 320] width 67 height 25
select select "6m"
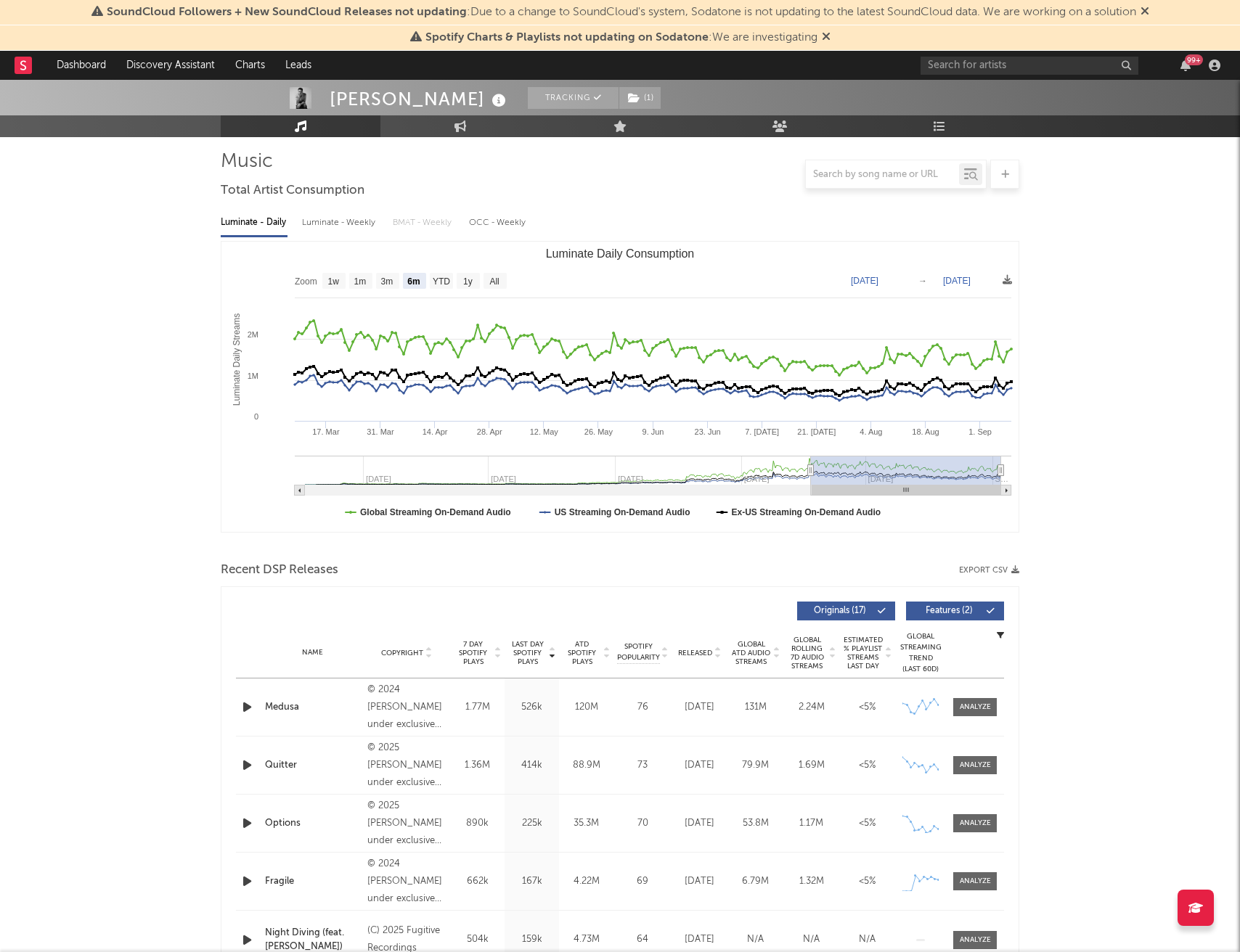
scroll to position [206, 0]
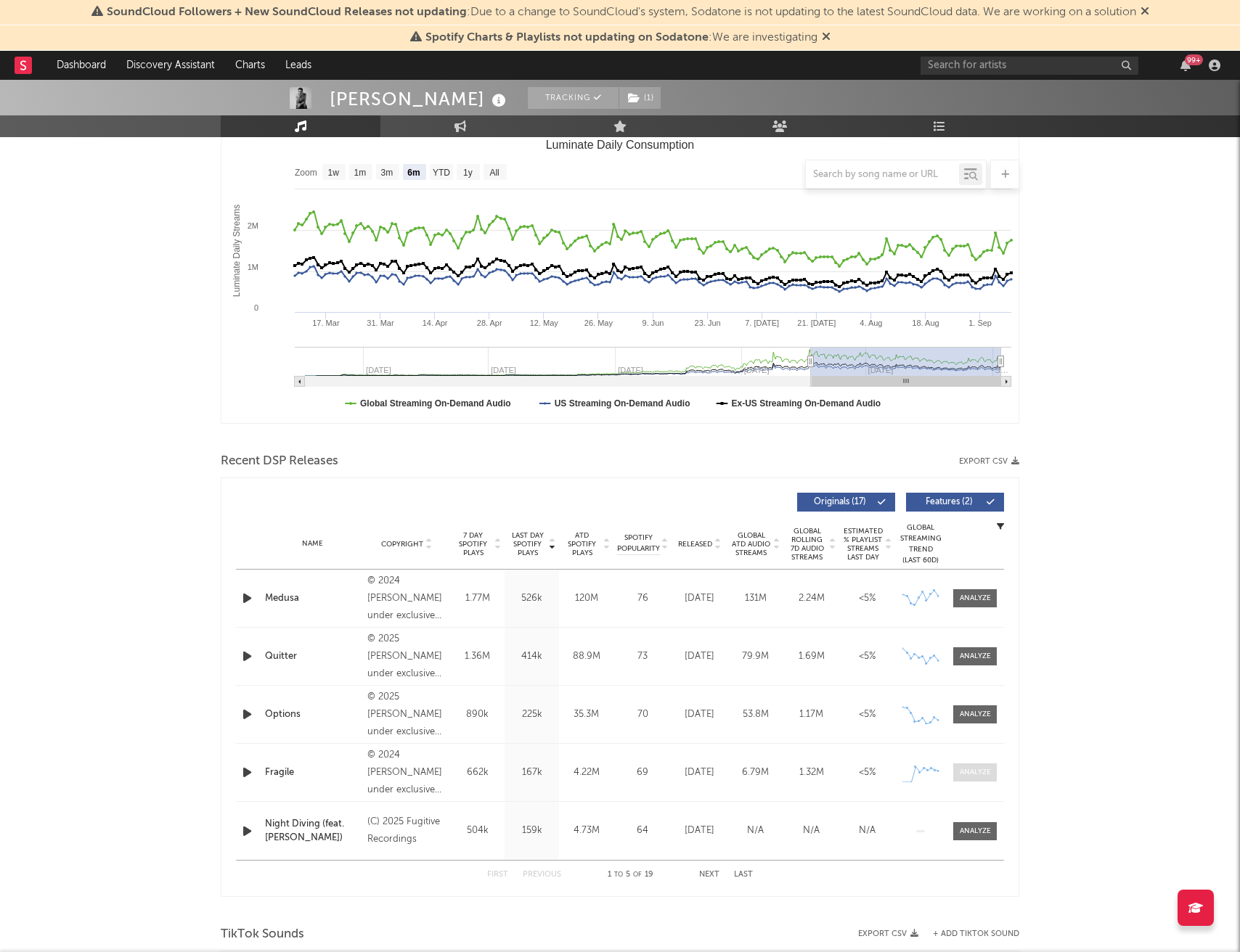
click at [974, 772] on div at bounding box center [975, 772] width 31 height 11
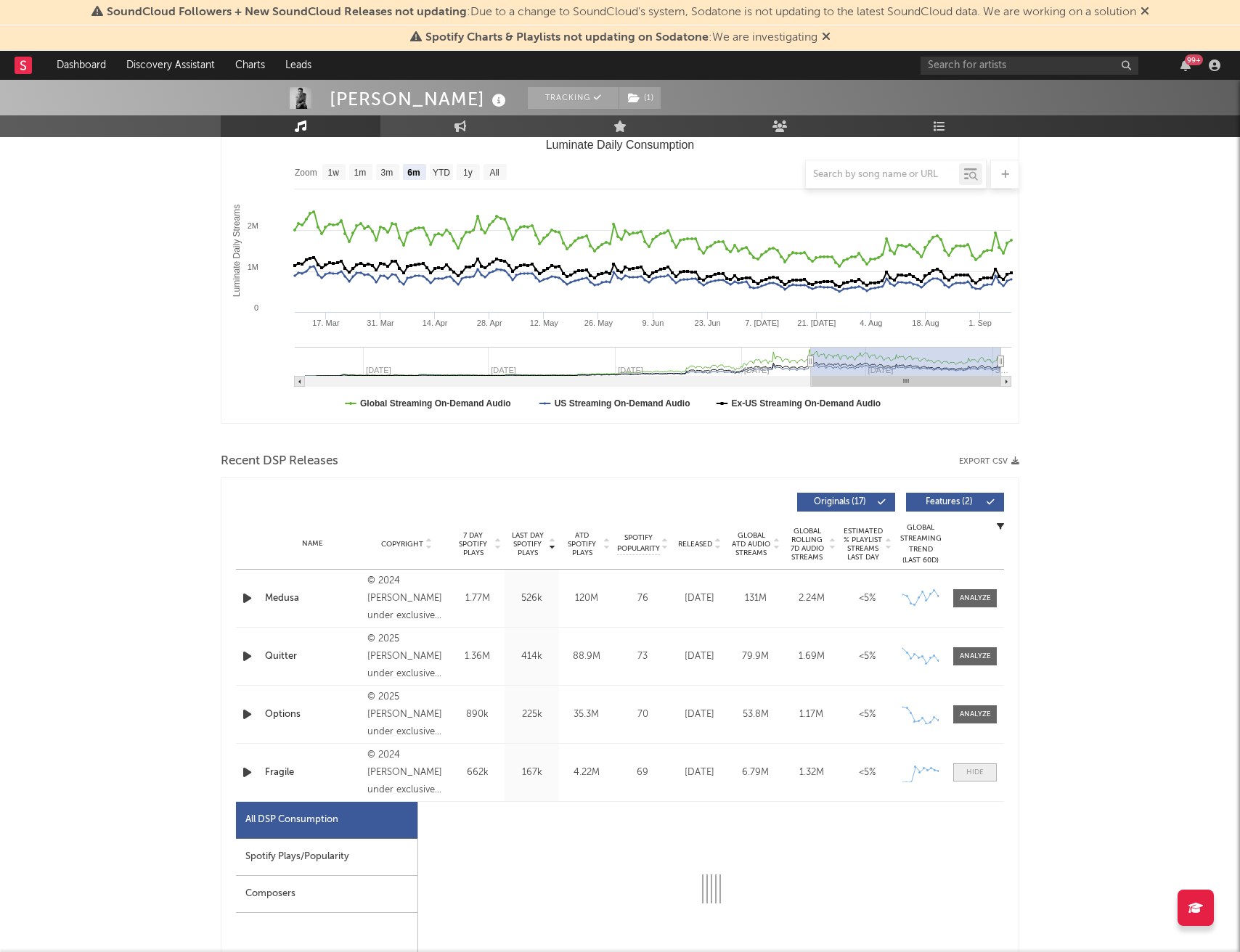
select select "1w"
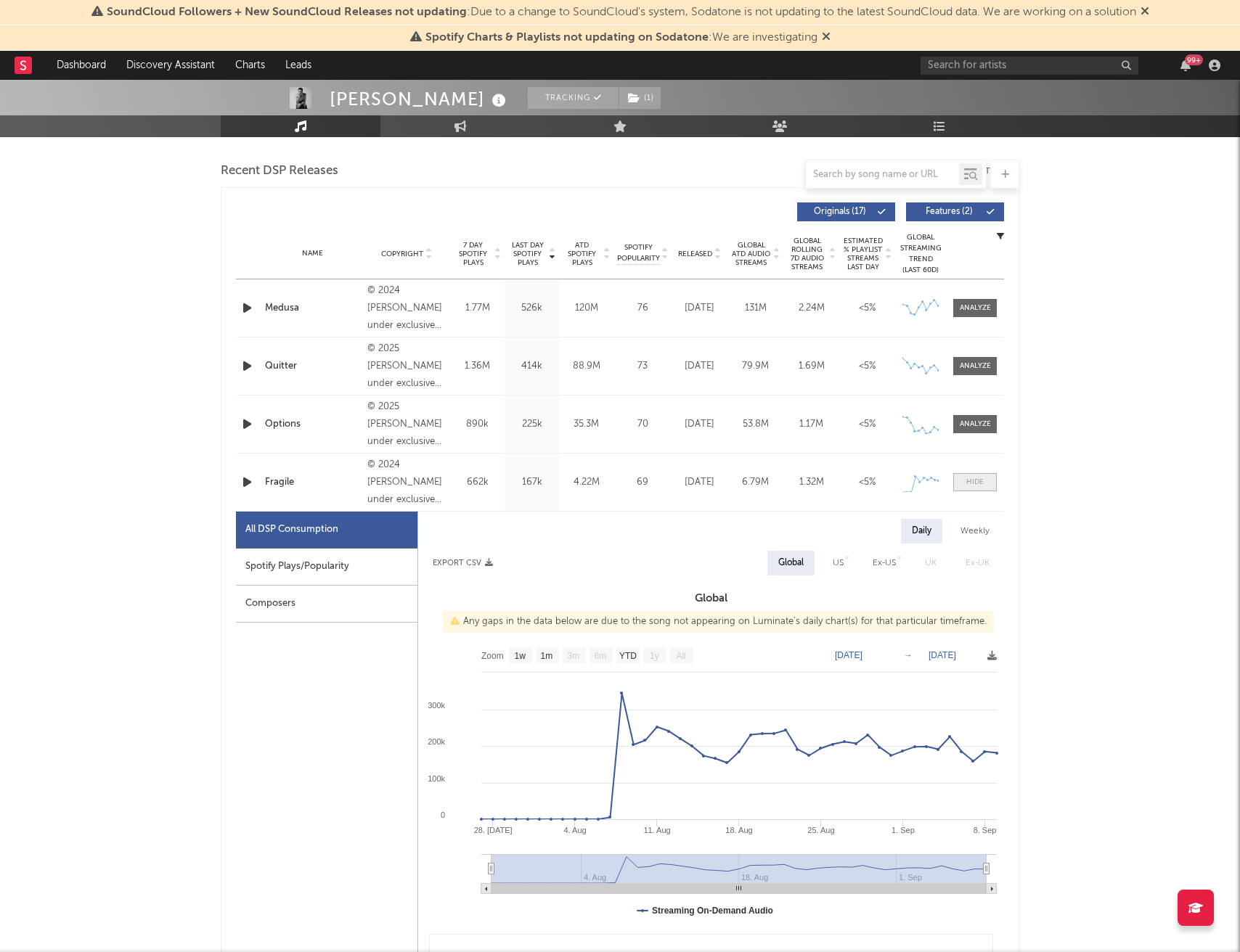
scroll to position [499, 0]
click at [847, 564] on div "US" at bounding box center [838, 561] width 32 height 25
select select "1w"
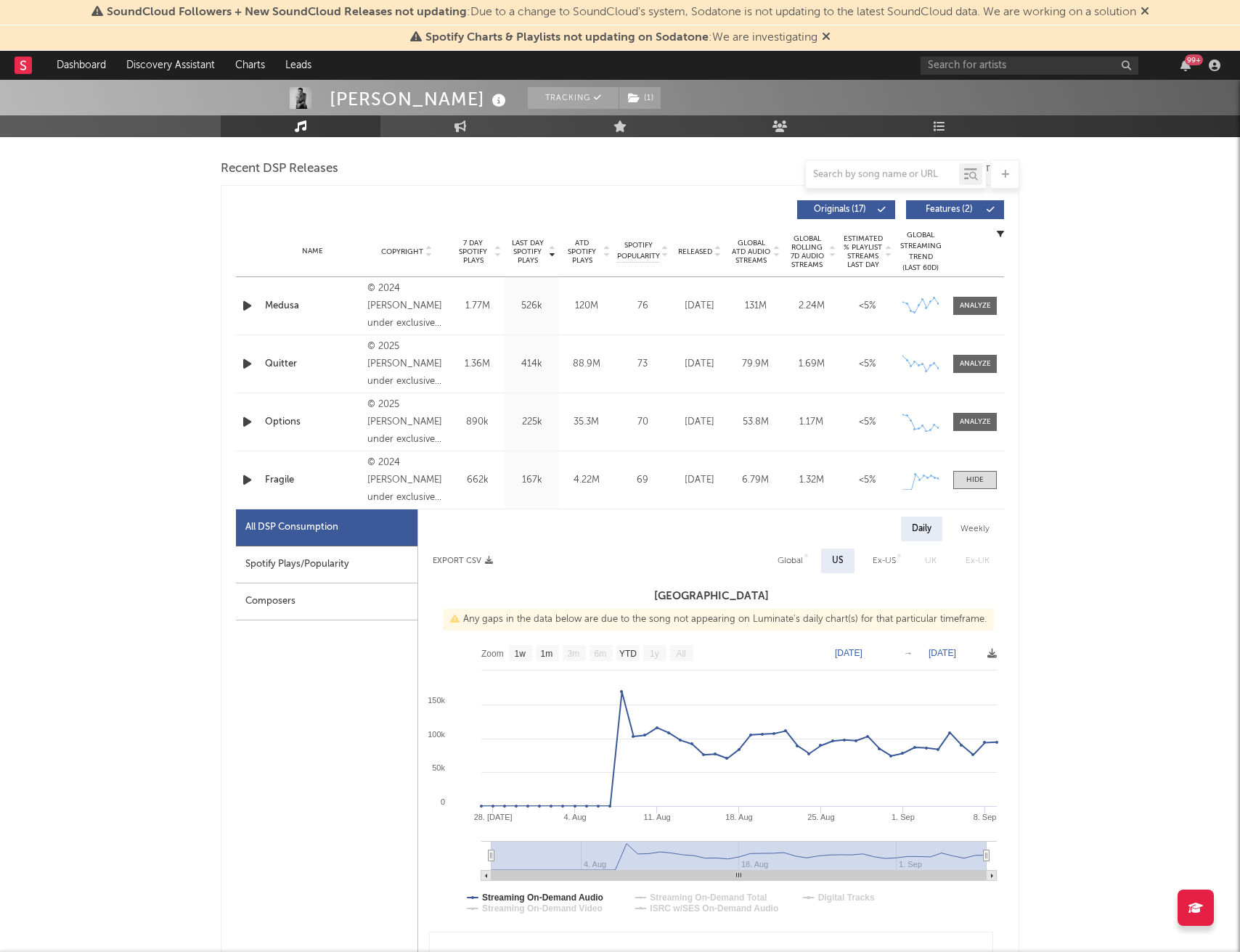
click at [813, 563] on div "Global" at bounding box center [790, 561] width 47 height 25
select select "1w"
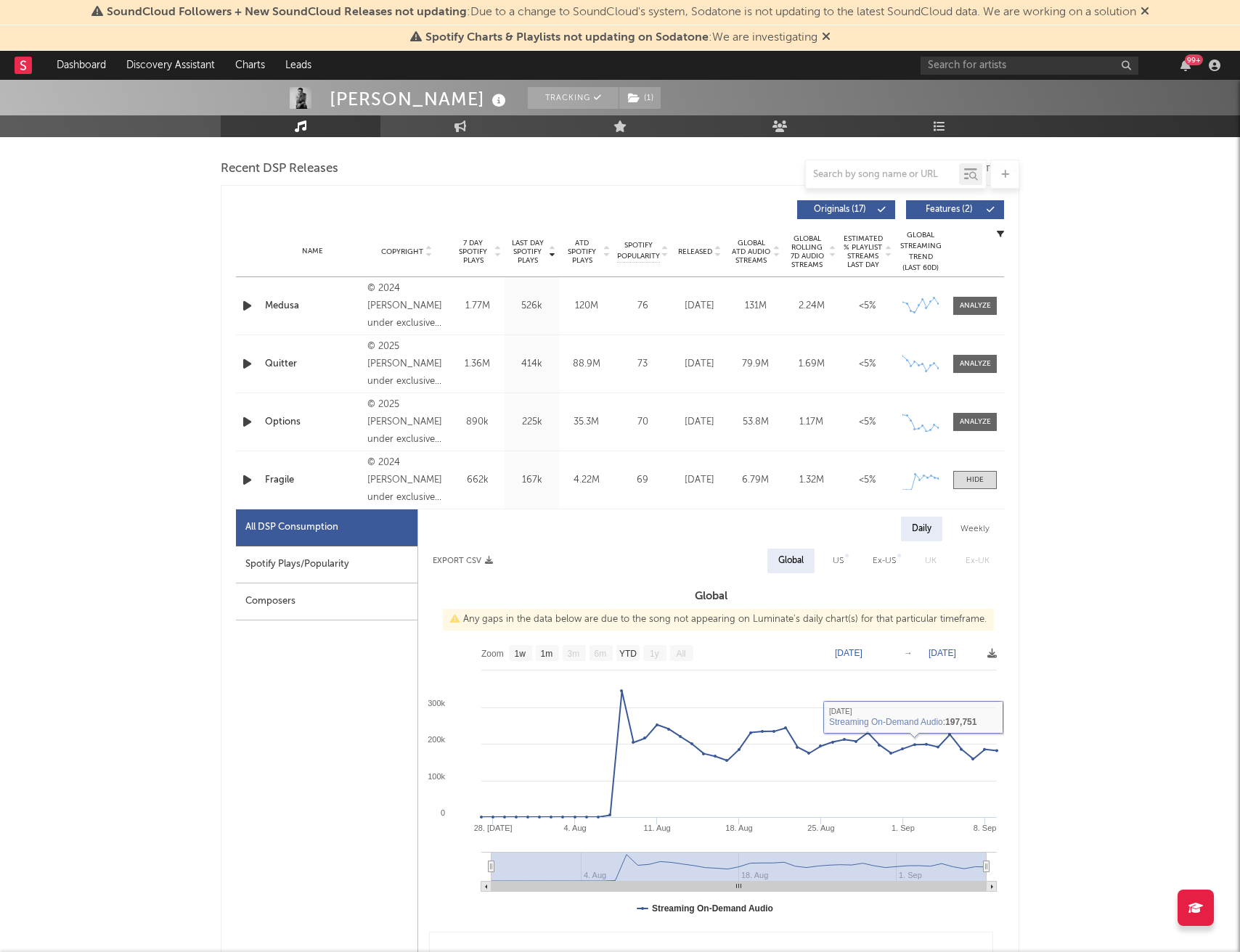
click at [361, 574] on div "Spotify Plays/Popularity" at bounding box center [326, 565] width 181 height 37
select select "1w"
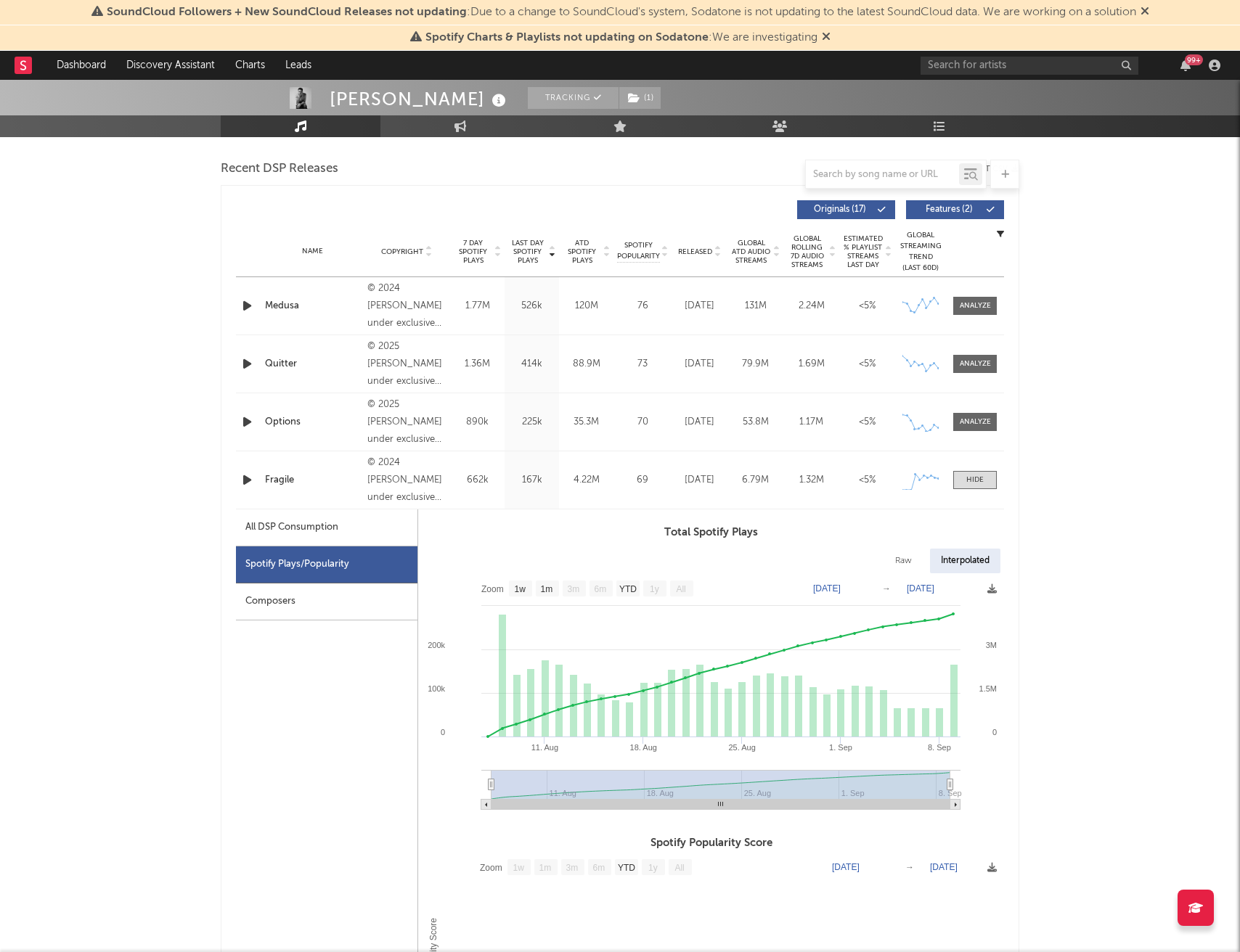
click at [351, 528] on div "All DSP Consumption" at bounding box center [326, 528] width 181 height 37
select select "1w"
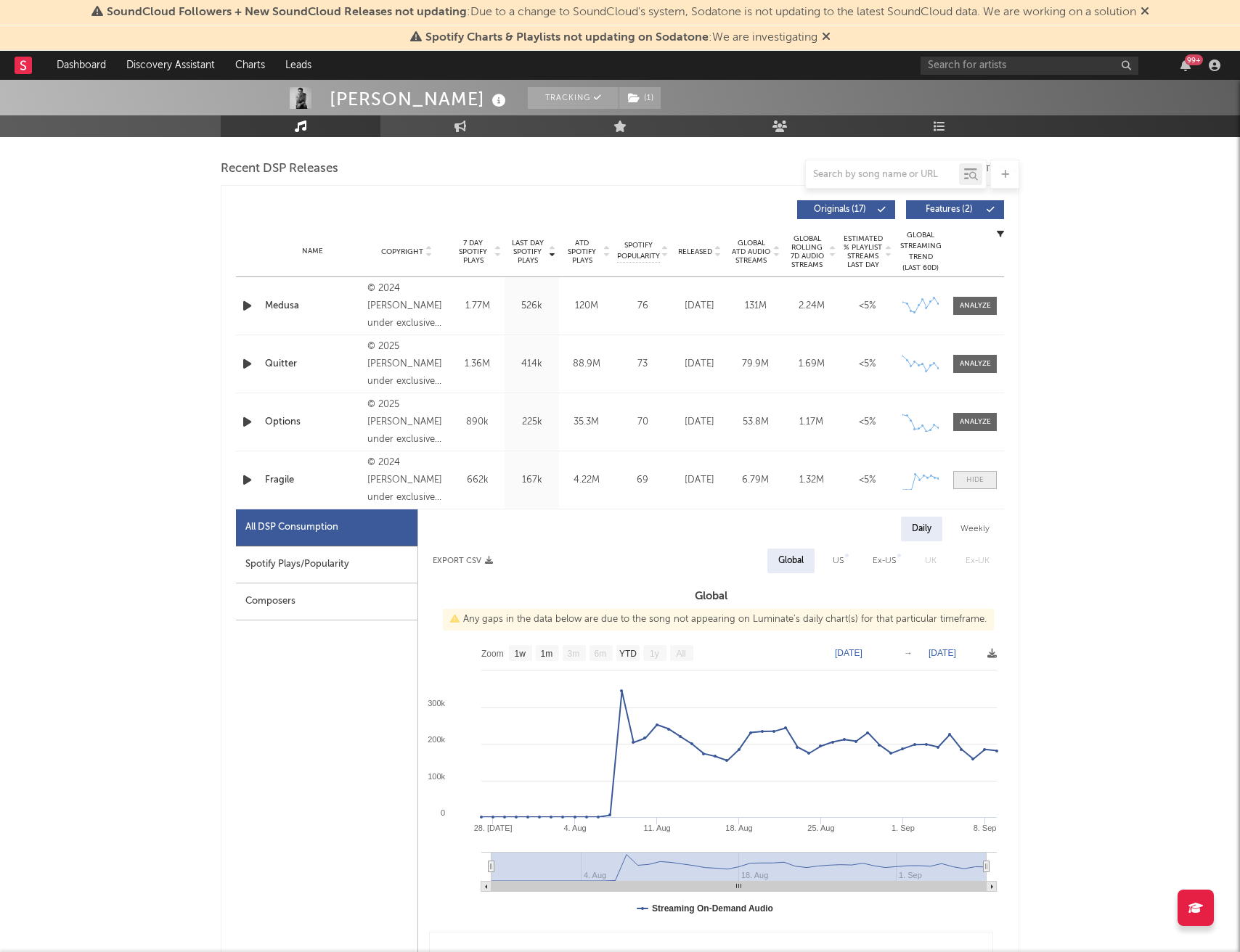
click at [971, 481] on div at bounding box center [975, 480] width 18 height 11
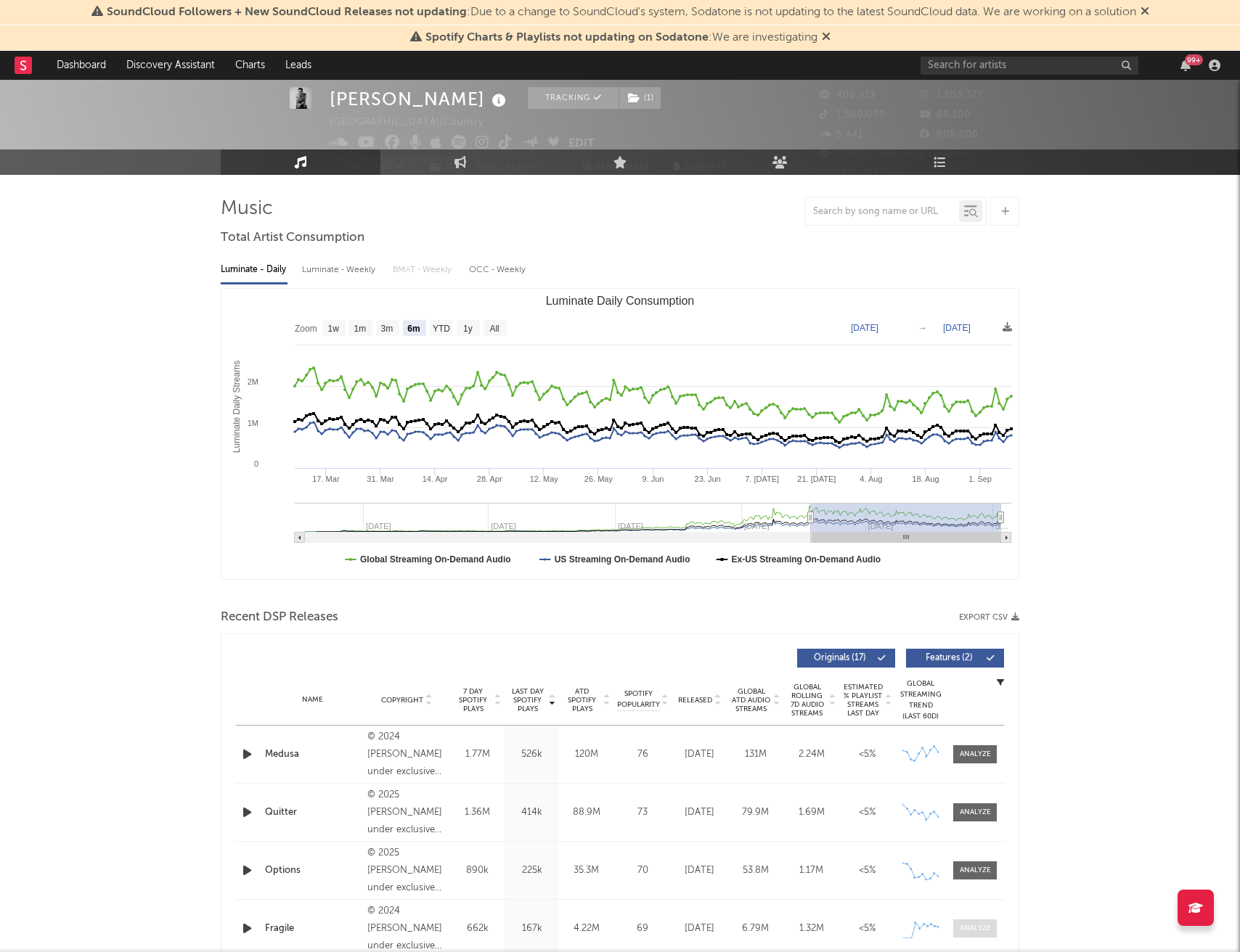
scroll to position [0, 0]
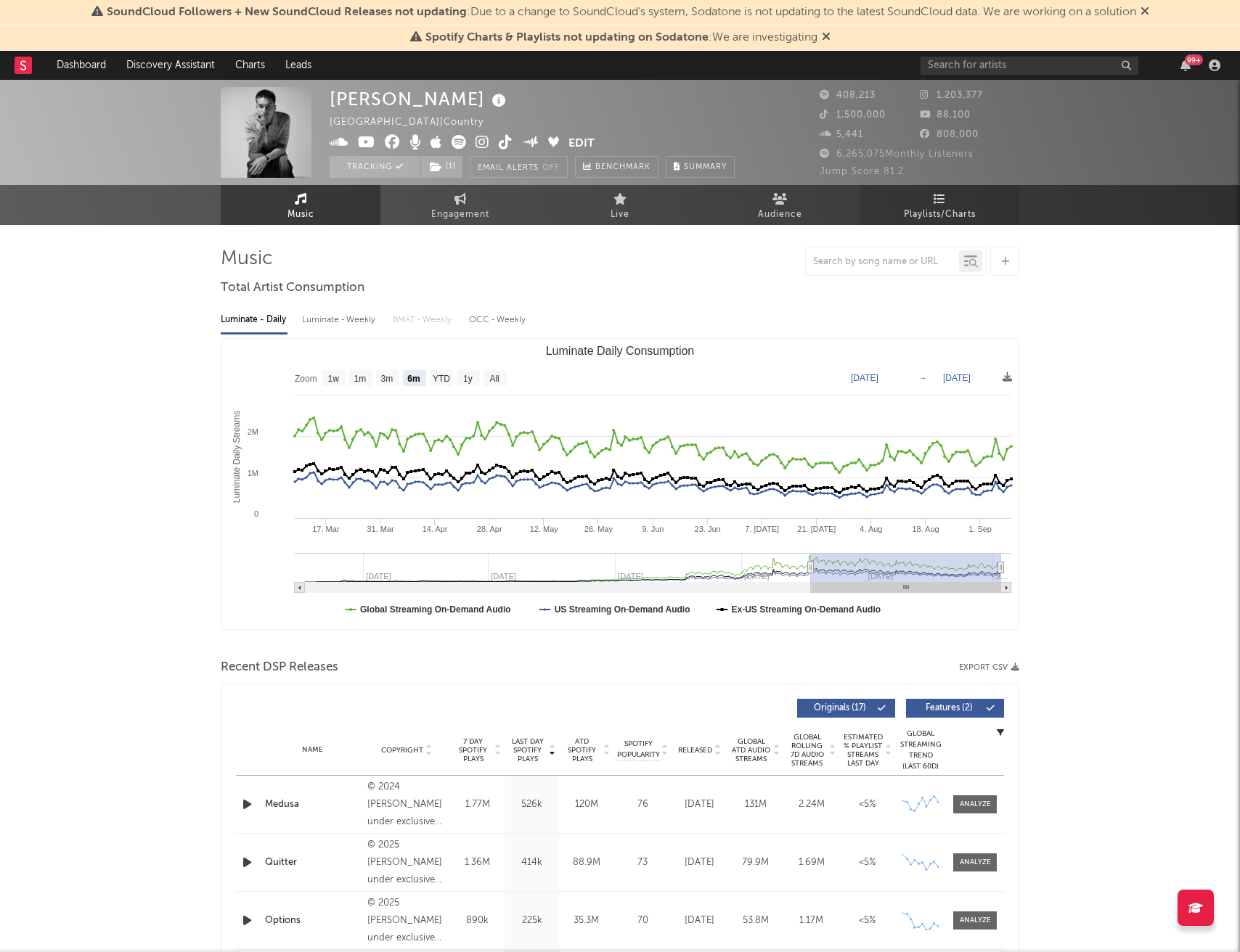
click at [951, 209] on span "Playlists/Charts" at bounding box center [939, 214] width 72 height 18
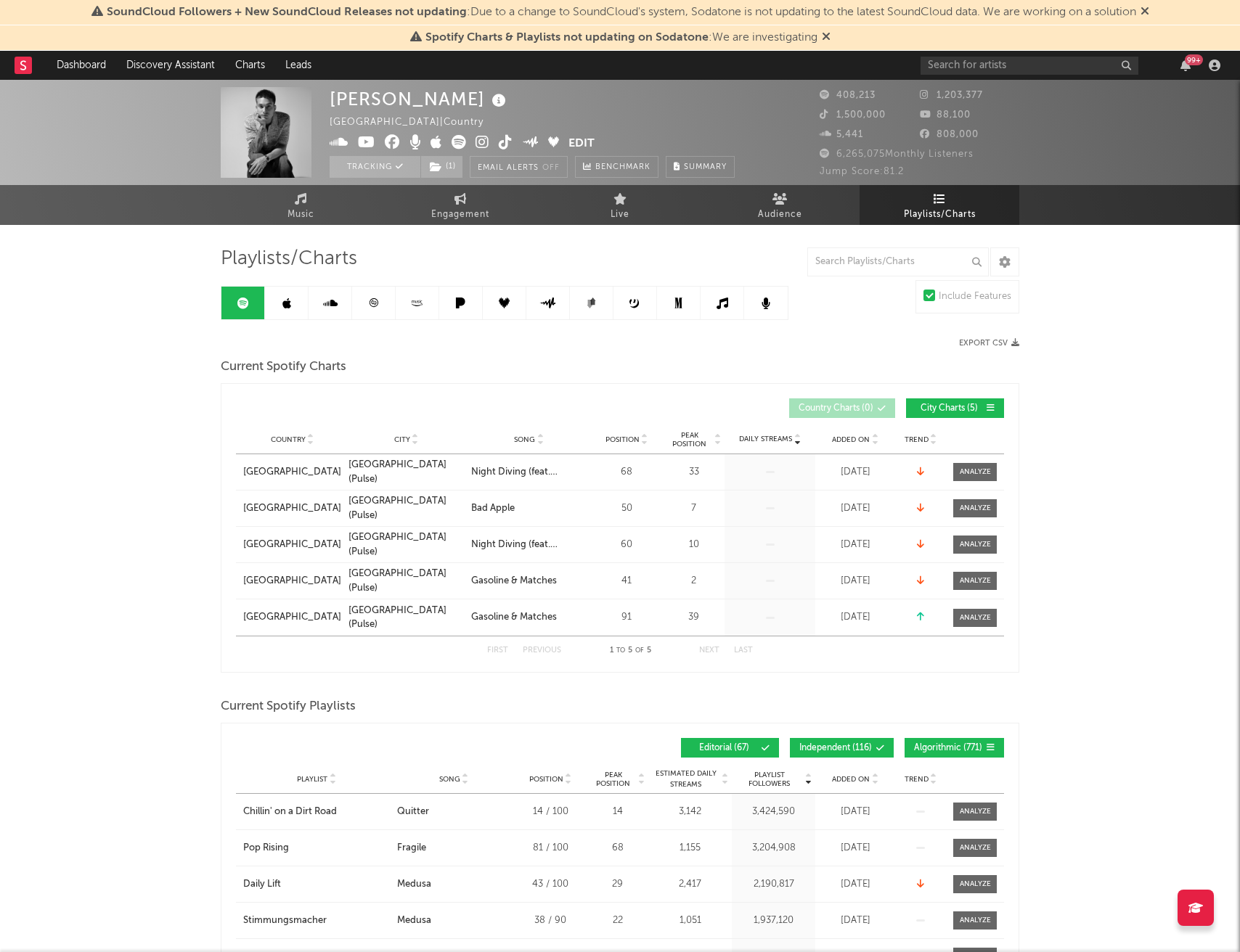
click at [290, 301] on icon at bounding box center [286, 303] width 8 height 12
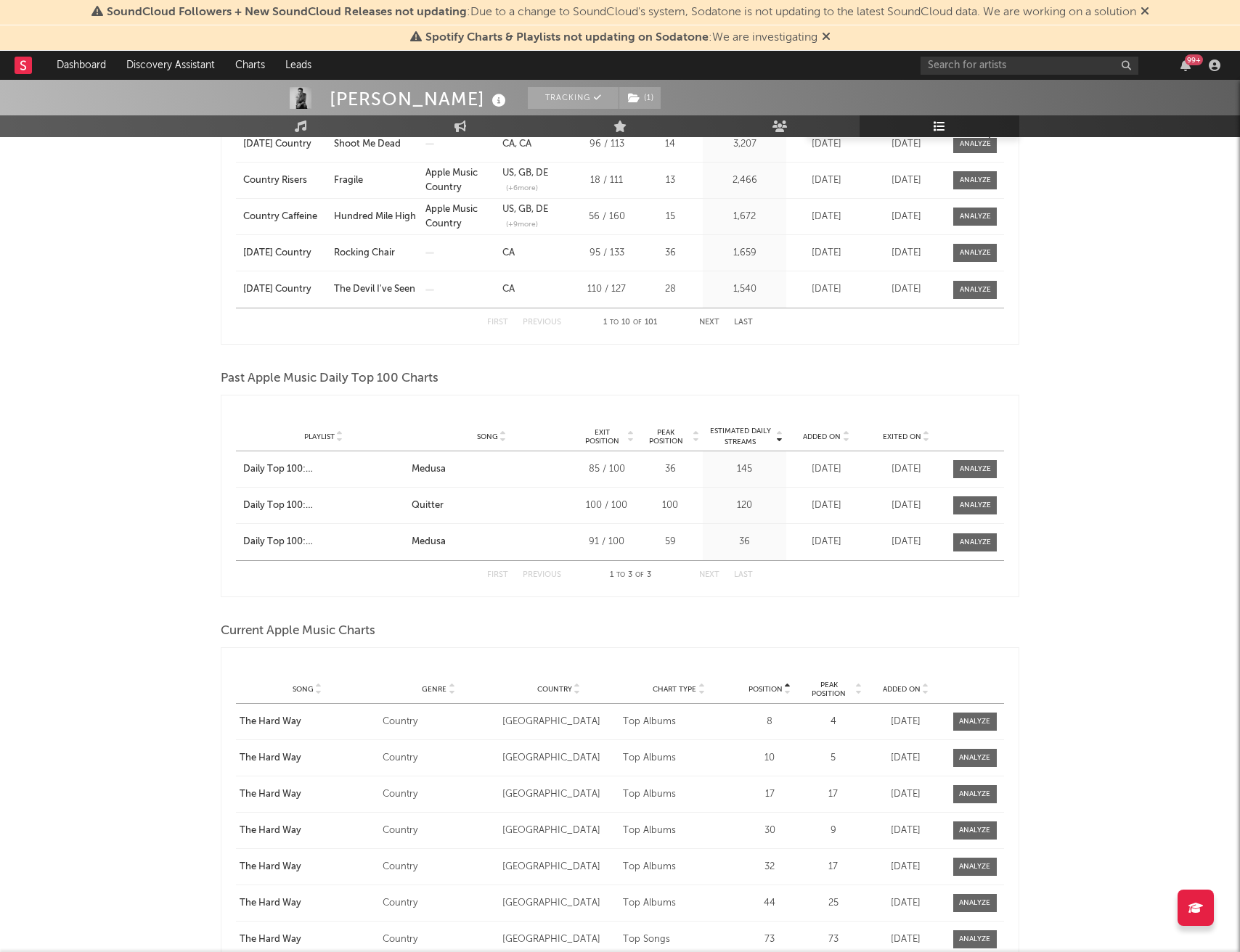
scroll to position [1033, 0]
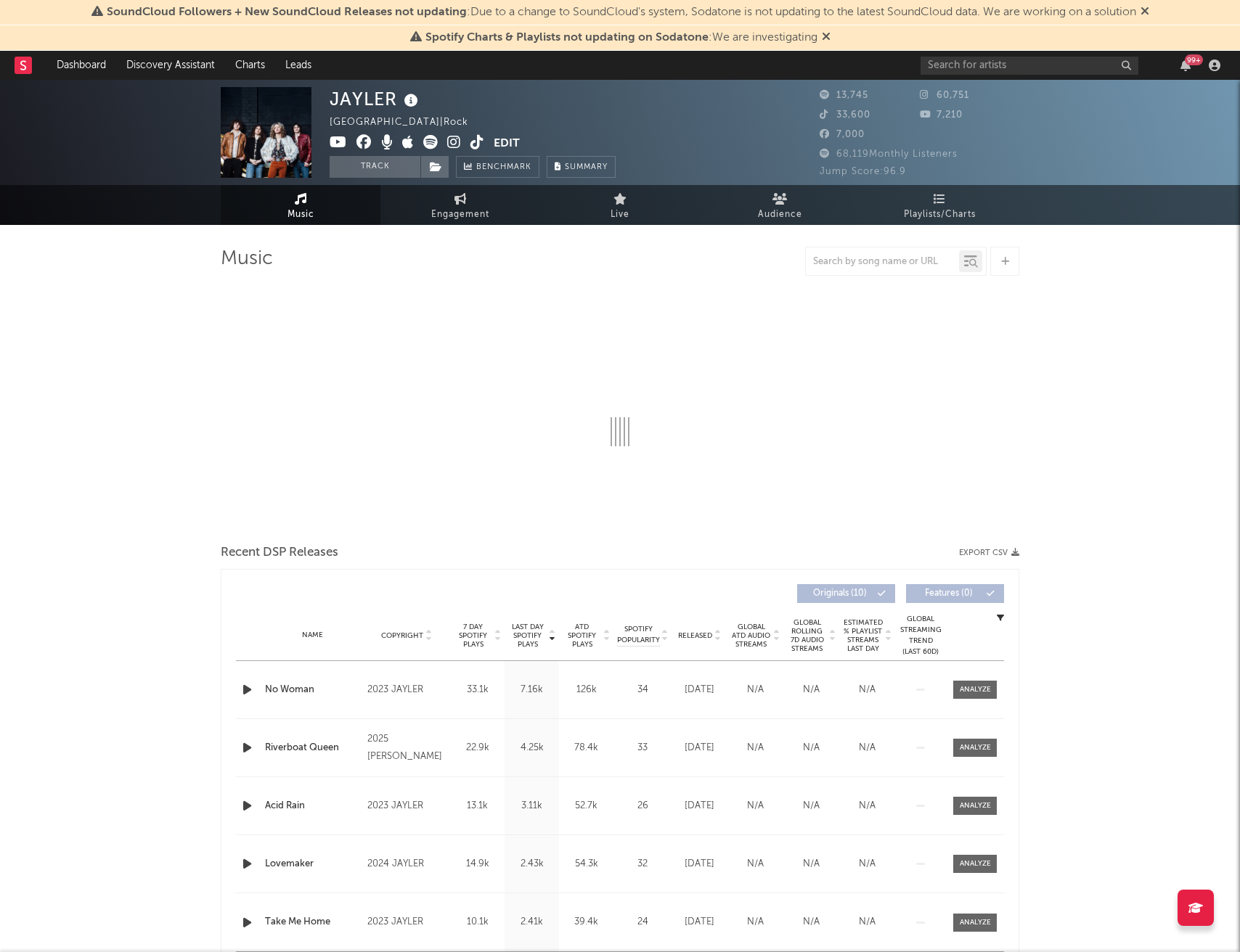
select select "1w"
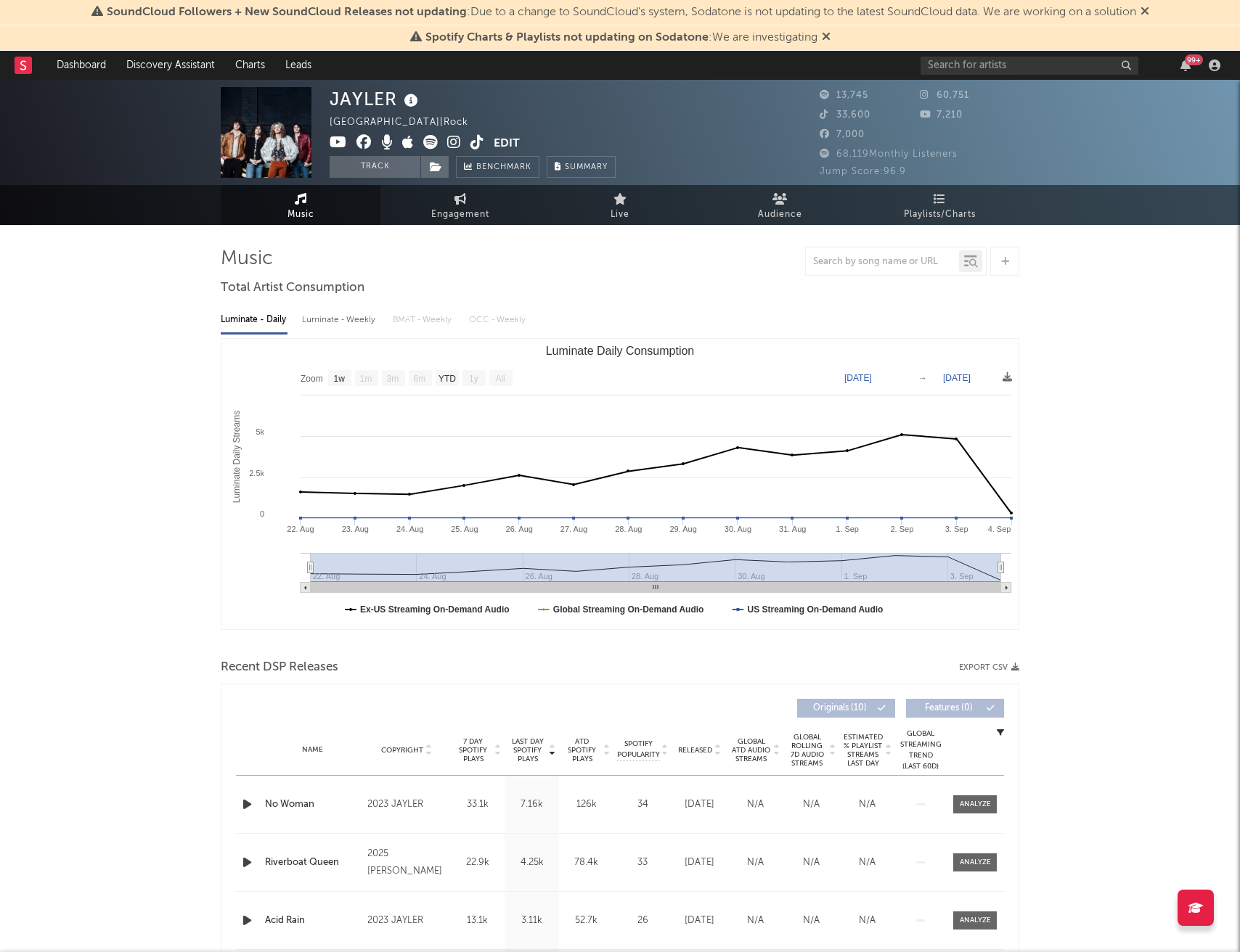
click at [362, 313] on div "Luminate - Weekly" at bounding box center [340, 320] width 76 height 25
select select "6m"
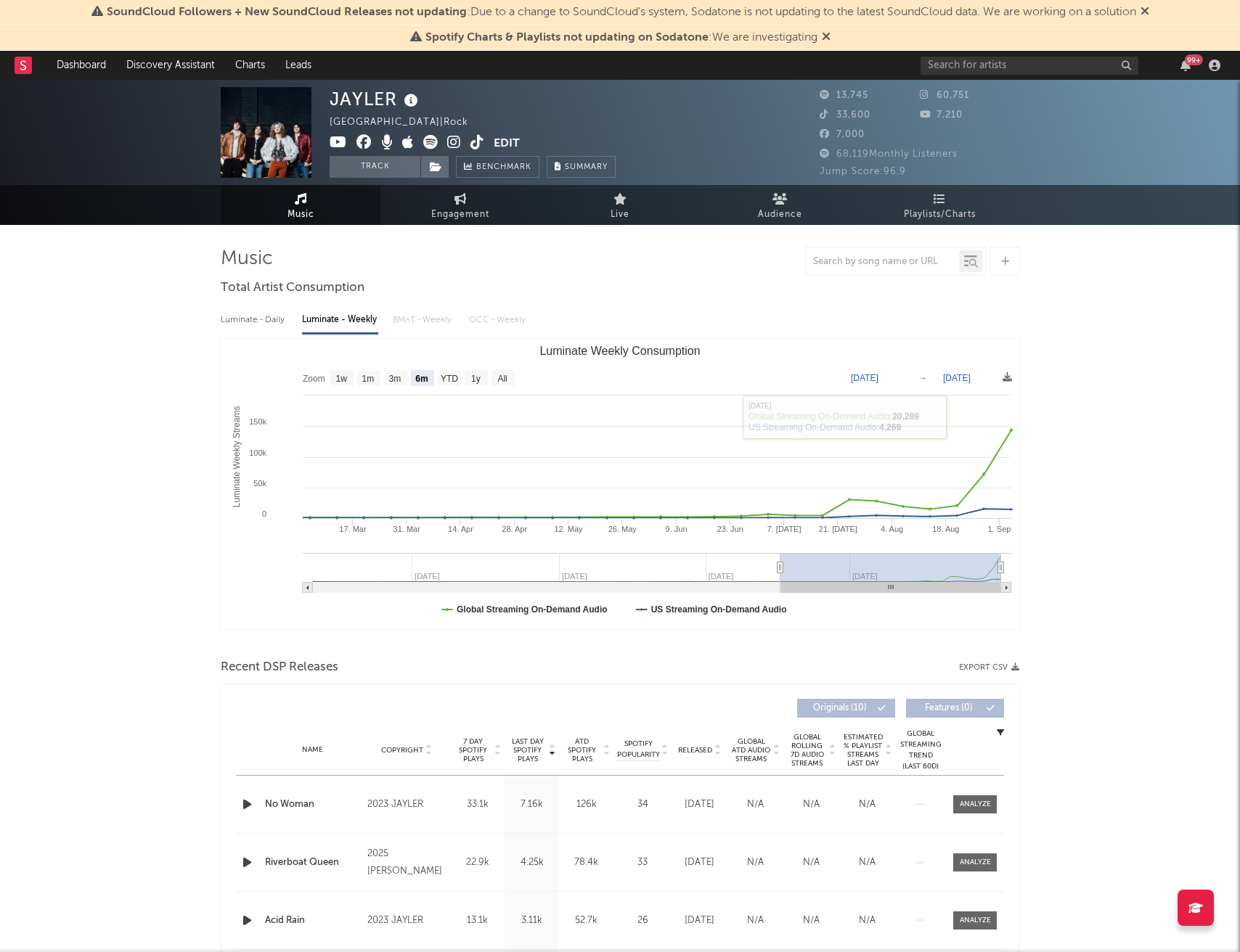
click at [267, 313] on div "Luminate - Daily" at bounding box center [254, 320] width 67 height 25
select select "1w"
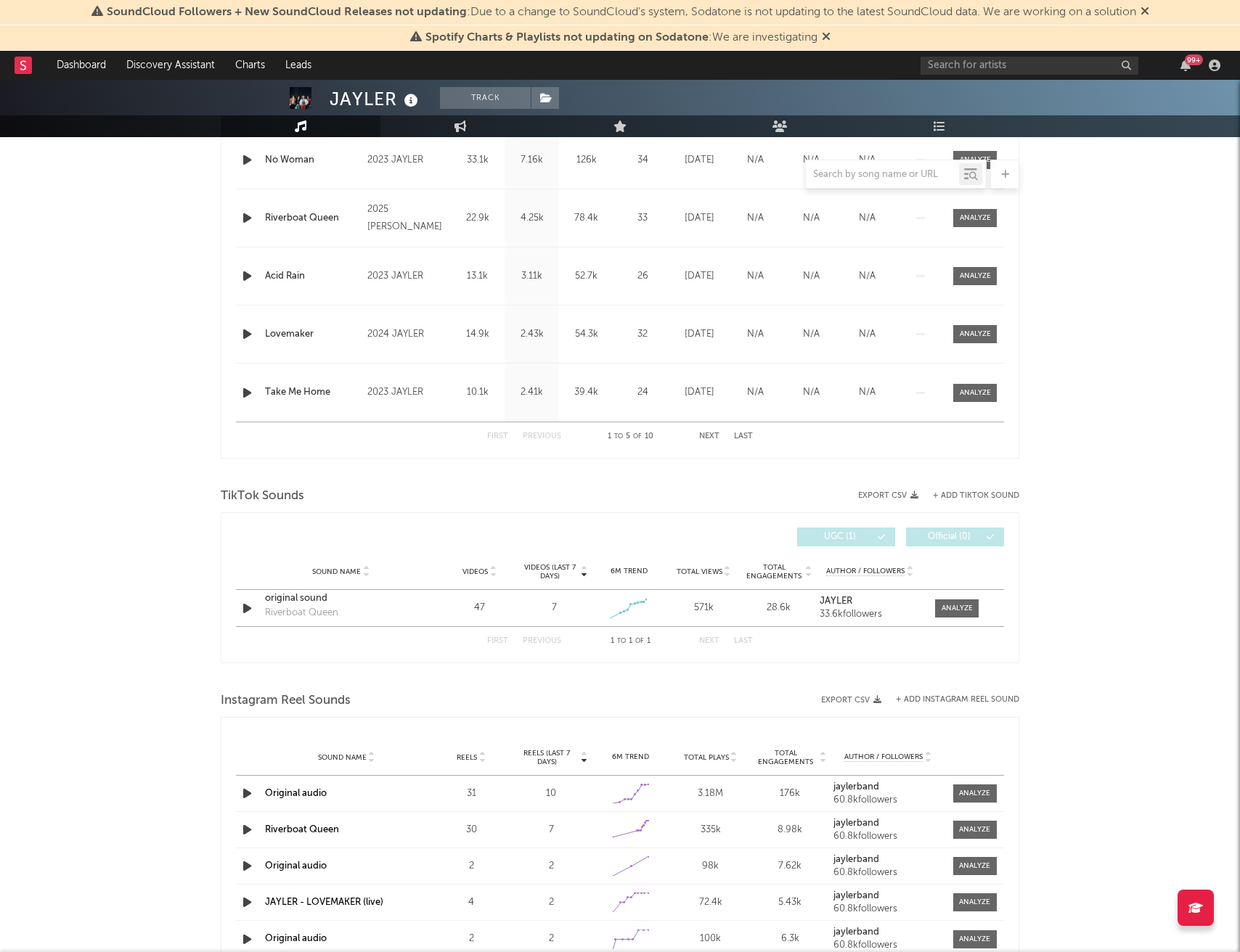
scroll to position [645, 0]
